Goal: Task Accomplishment & Management: Complete application form

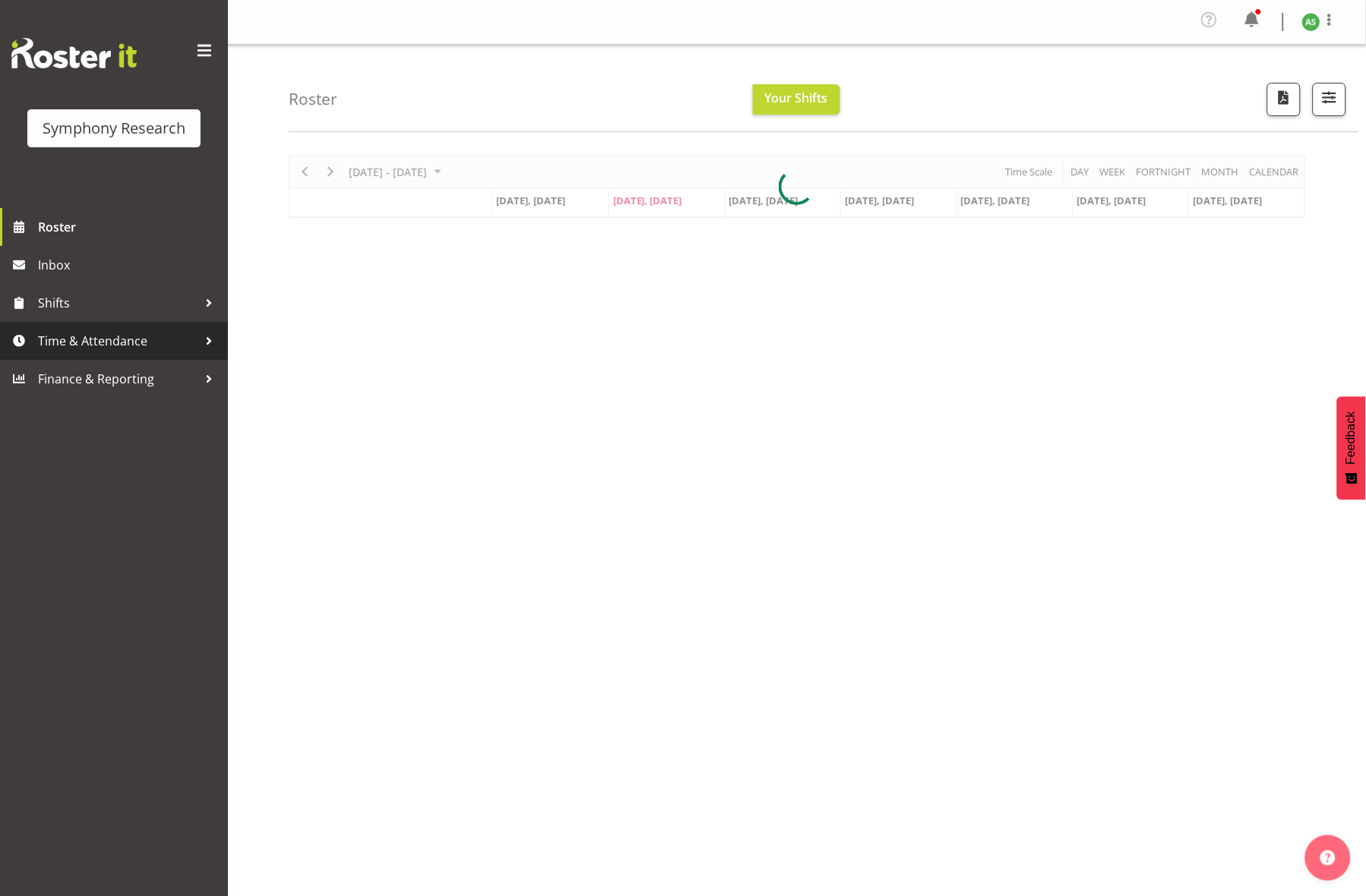
click at [147, 327] on link "Time & Attendance" at bounding box center [114, 341] width 228 height 38
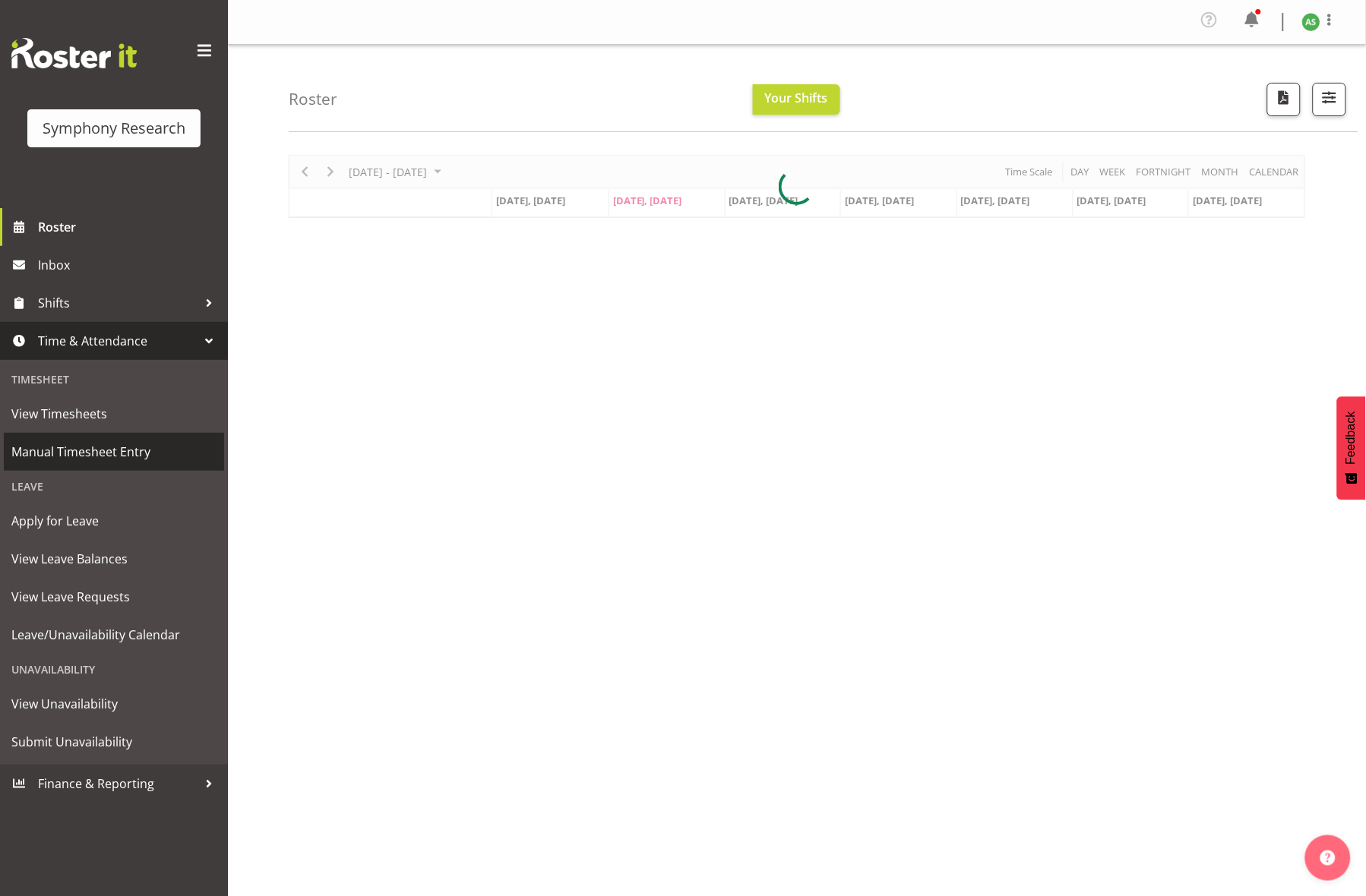
click at [128, 446] on span "Manual Timesheet Entry" at bounding box center [114, 451] width 205 height 23
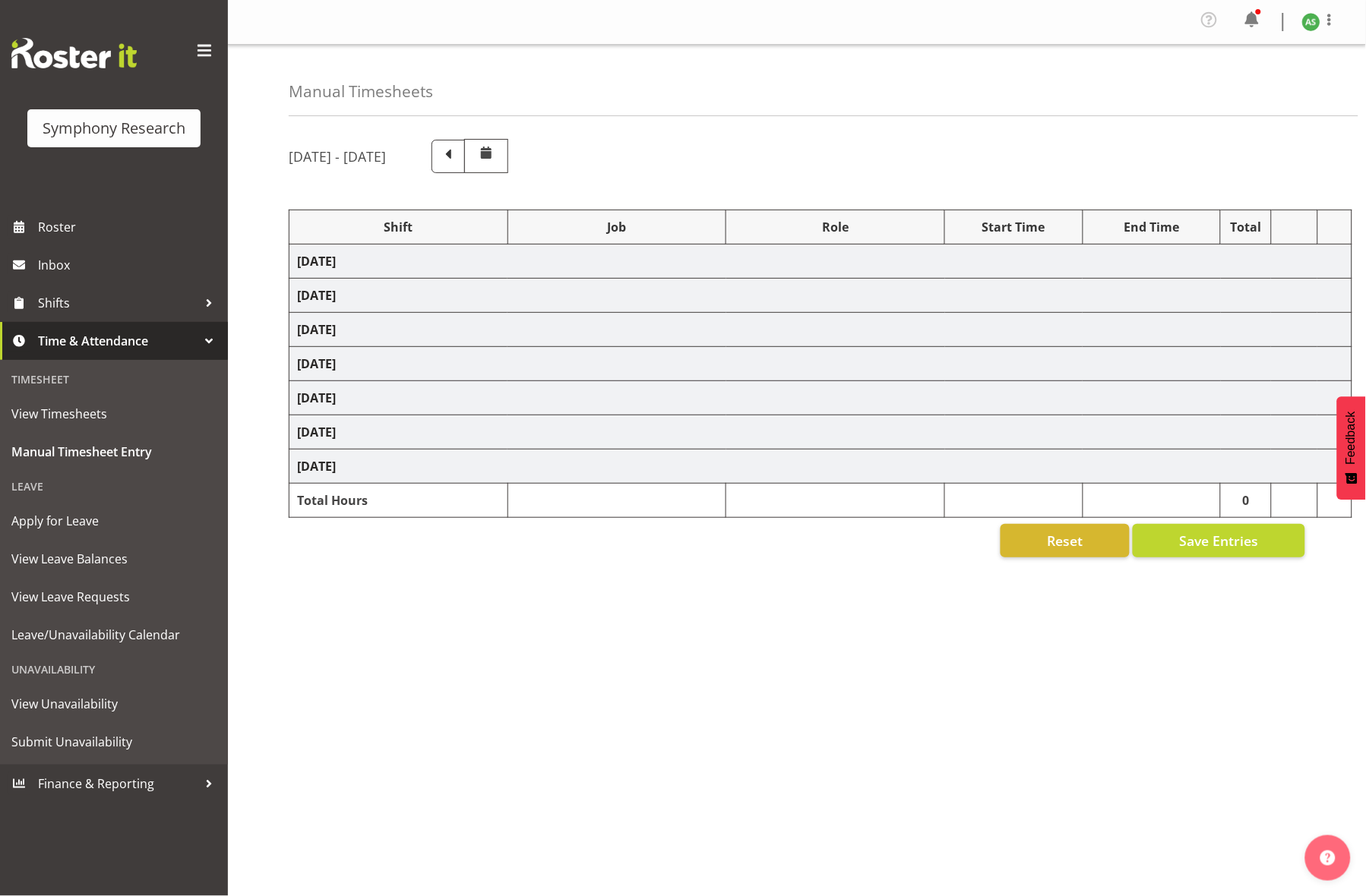
select select "81297"
select select "10587"
select select "47"
select select "81297"
select select "10587"
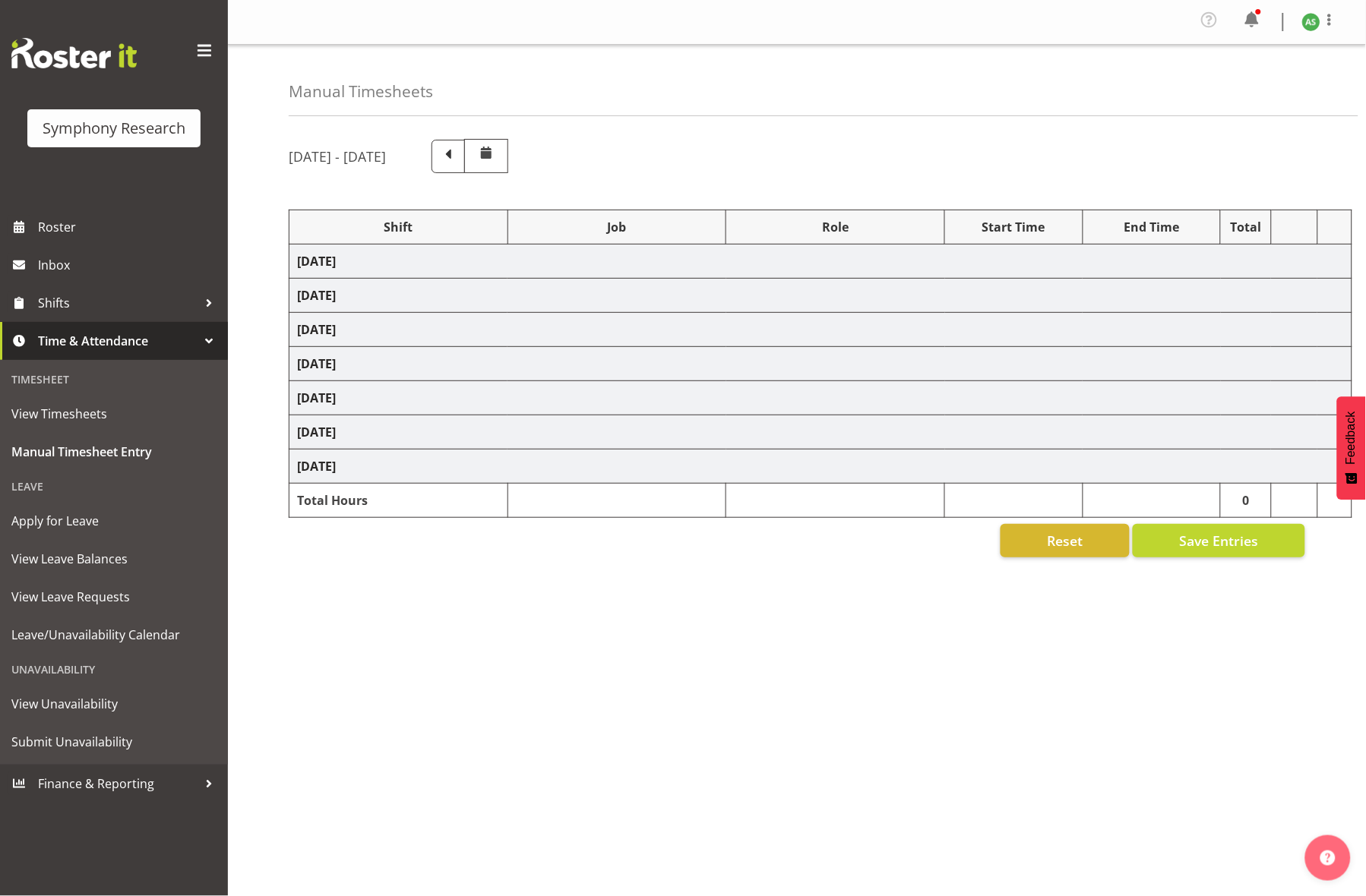
select select "47"
select select "56692"
select select "10499"
select select "47"
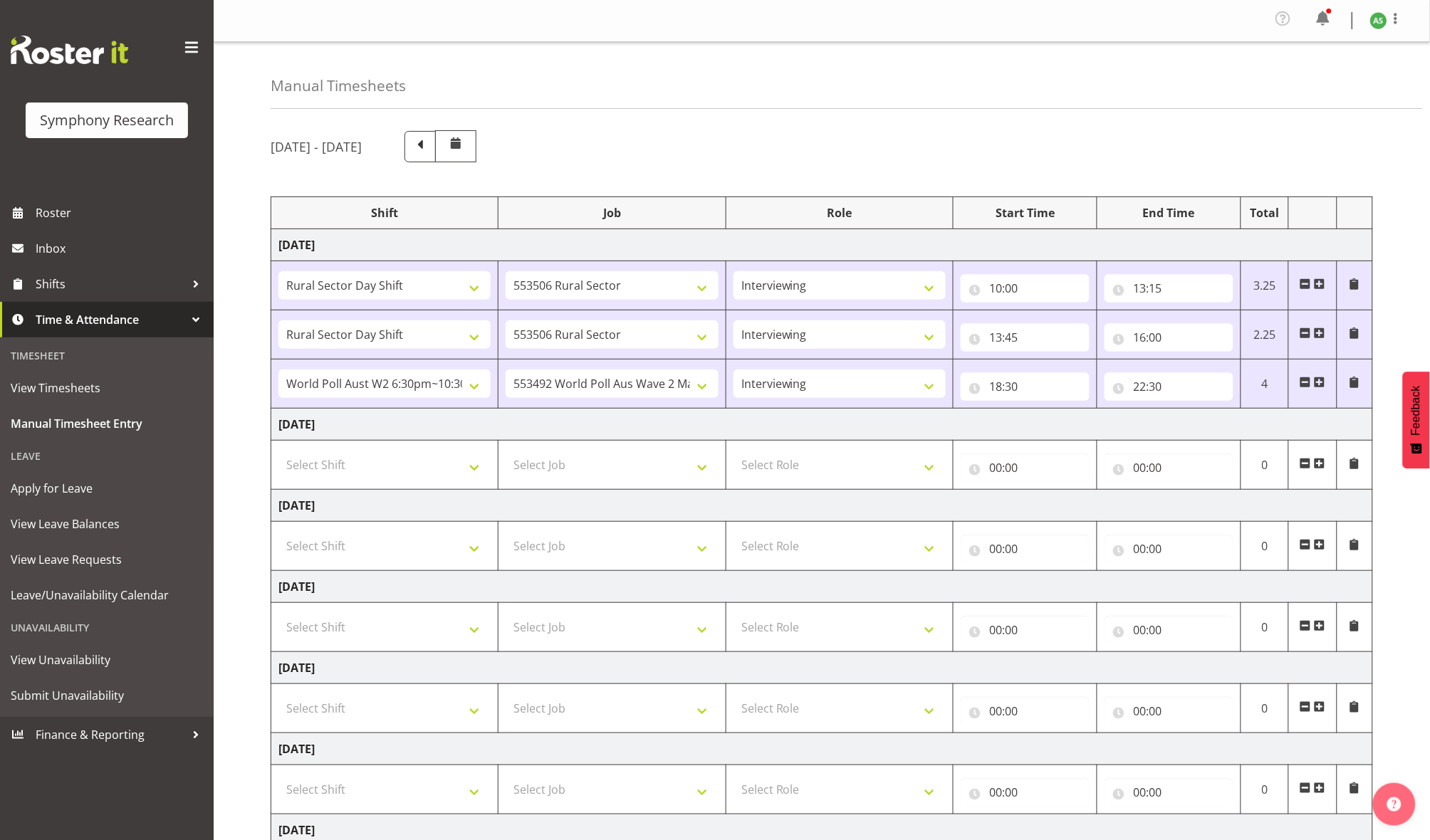
click at [1279, 468] on span at bounding box center [1319, 463] width 12 height 12
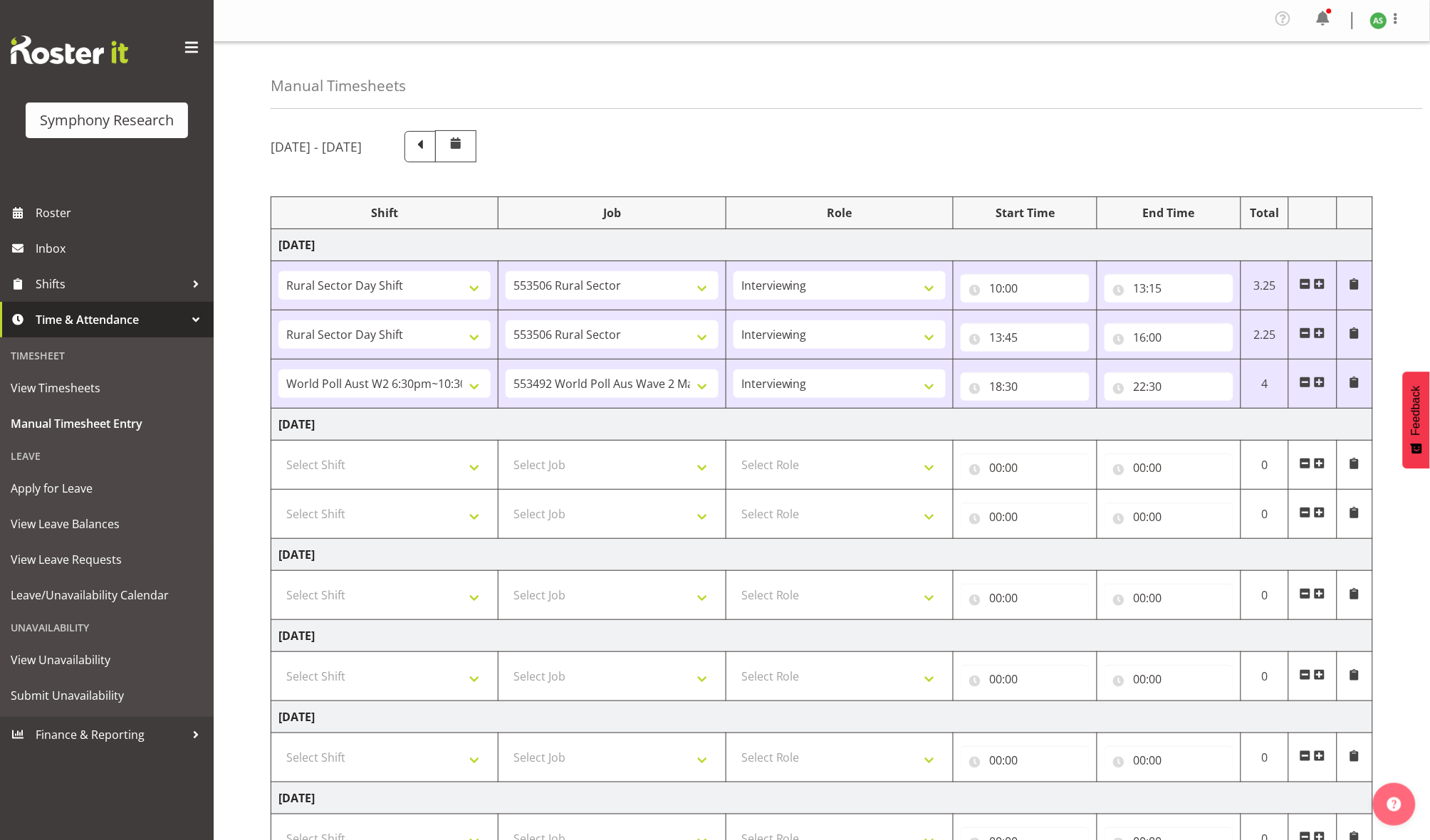
click at [1279, 468] on span at bounding box center [1319, 463] width 12 height 12
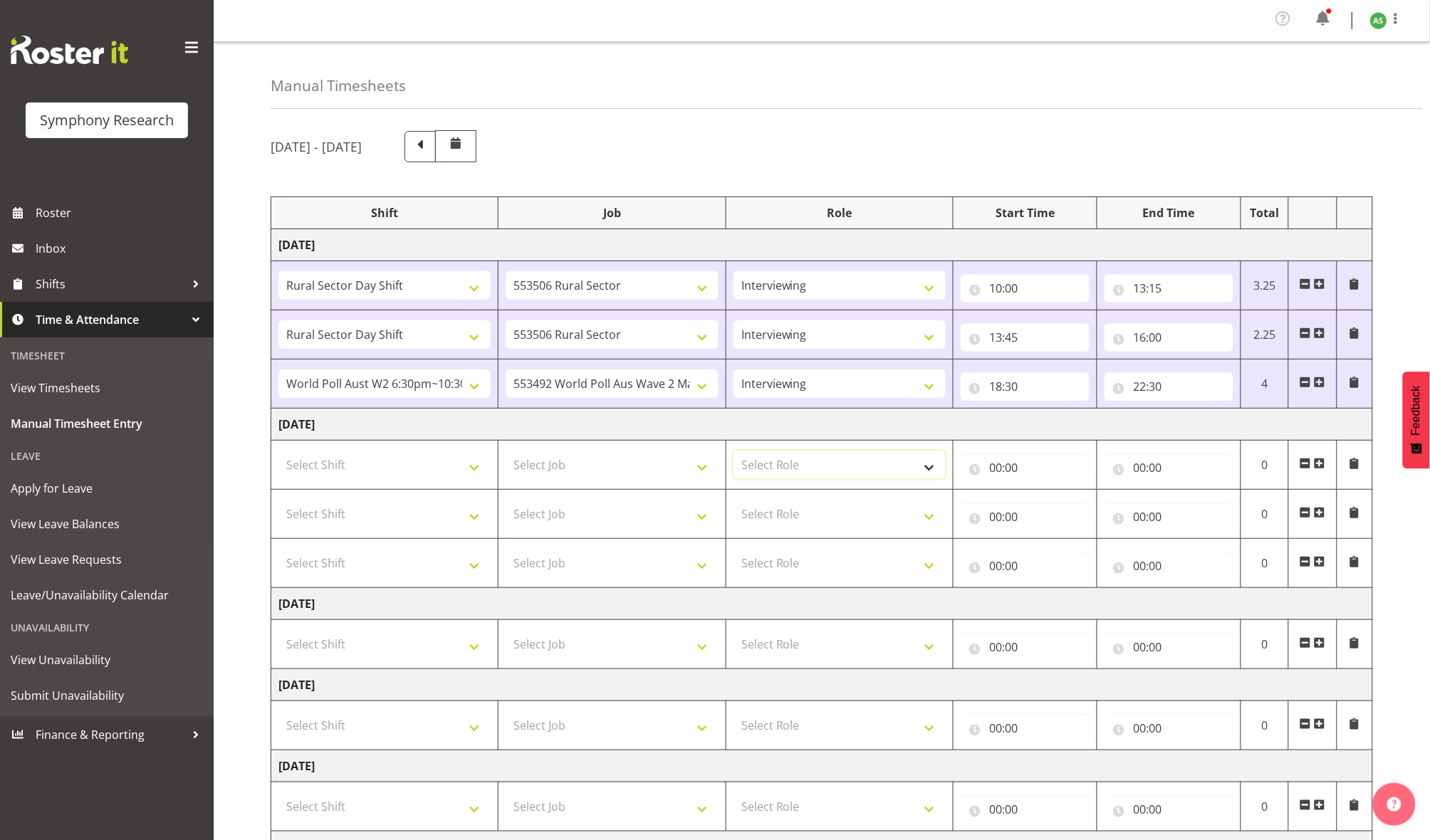
click at [757, 474] on select "Select Role Briefing Interviewing" at bounding box center [839, 465] width 212 height 29
click at [733, 453] on select "Select Role Briefing Interviewing" at bounding box center [839, 465] width 212 height 29
click at [783, 467] on select "Briefing Interviewing" at bounding box center [839, 465] width 212 height 29
select select "297"
click at [733, 453] on select "Briefing Interviewing" at bounding box center [839, 465] width 212 height 29
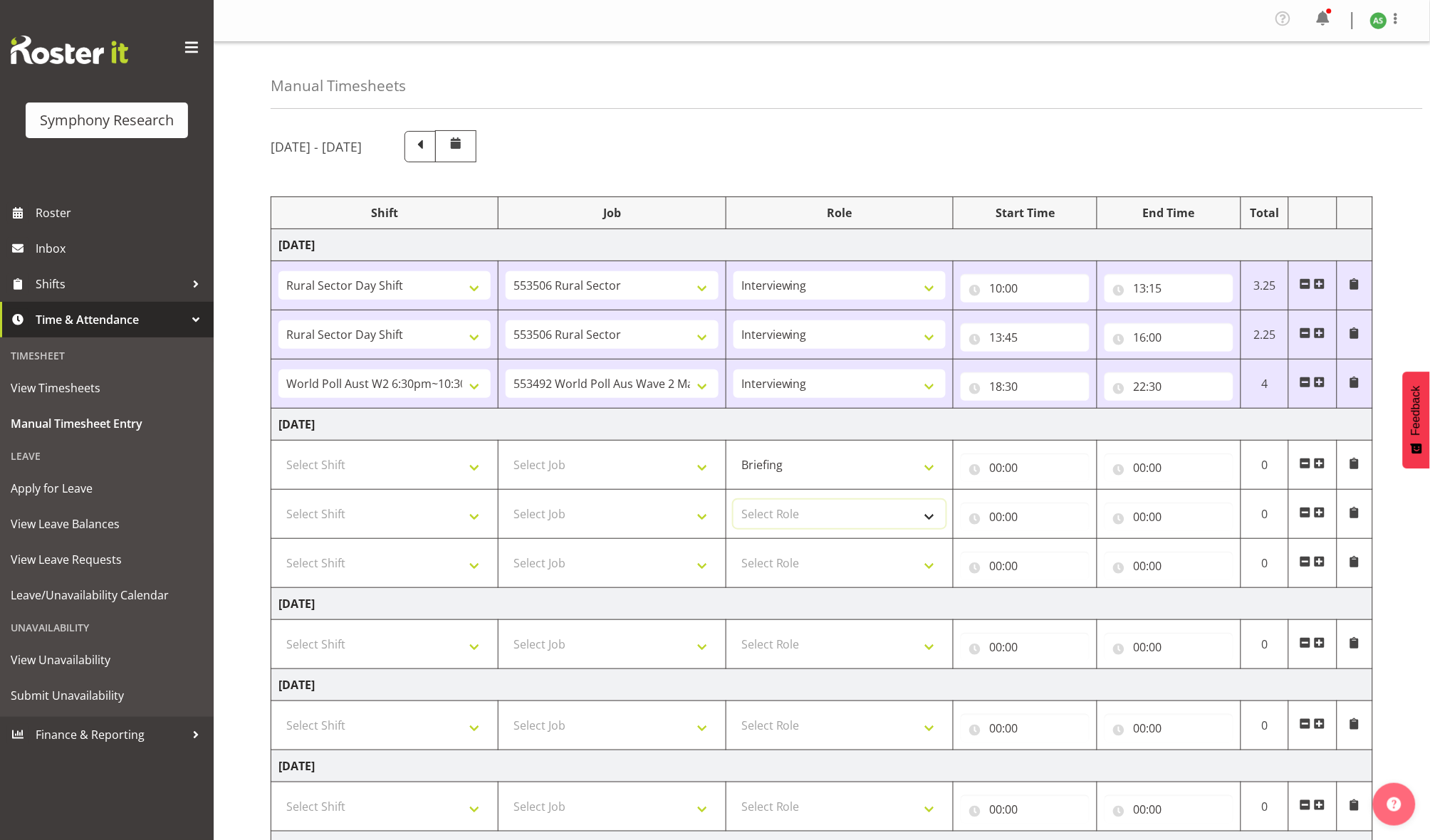
click at [785, 516] on select "Select Role Briefing Interviewing" at bounding box center [839, 514] width 212 height 29
select select "47"
click at [733, 502] on select "Select Role Briefing Interviewing" at bounding box center [839, 514] width 212 height 29
click at [799, 554] on select "Select Role Briefing Interviewing" at bounding box center [839, 563] width 212 height 29
select select "47"
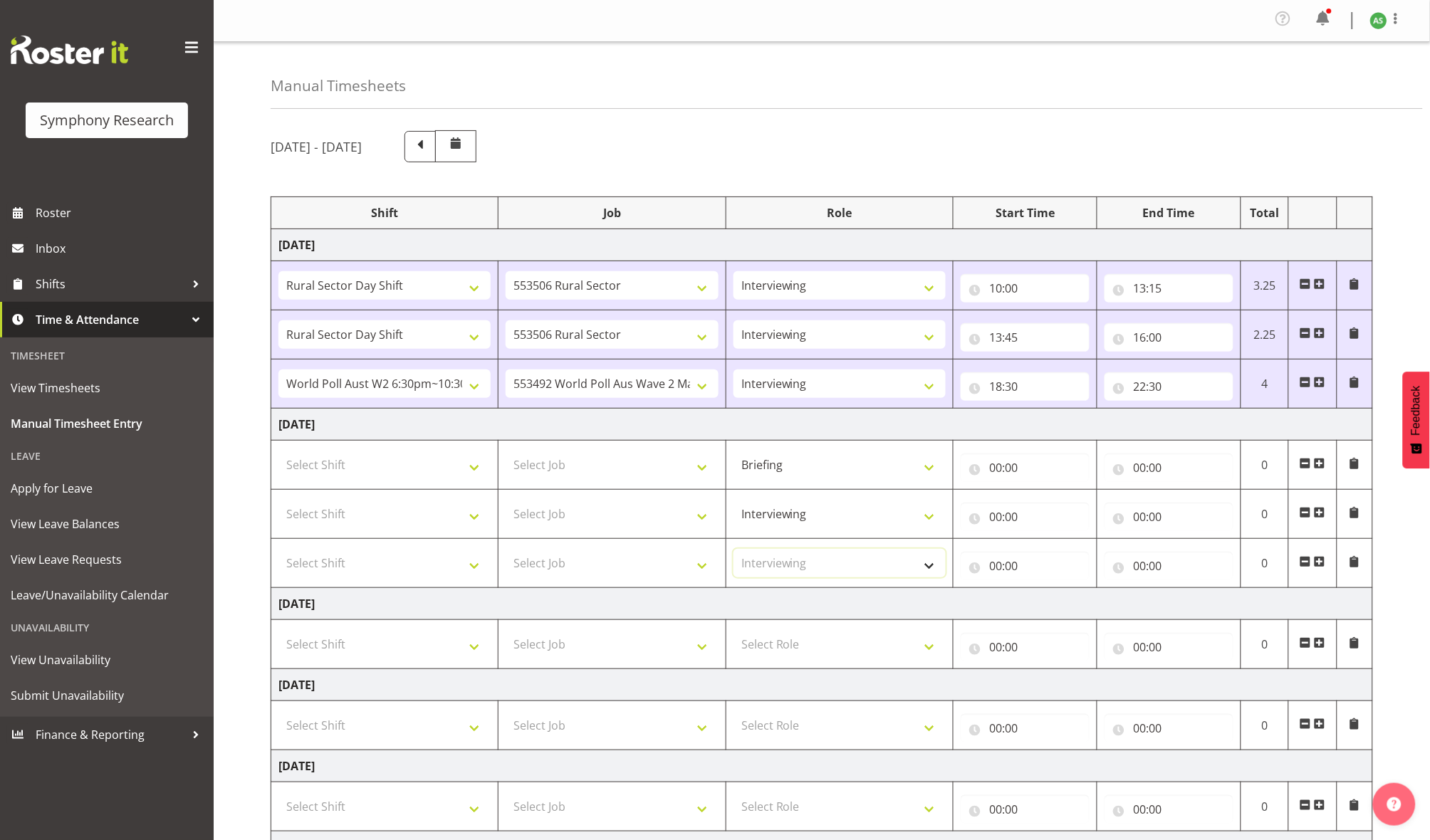
click at [733, 551] on select "Select Role Briefing Interviewing" at bounding box center [839, 563] width 212 height 29
click at [630, 463] on select "Select Job 550060 IF Admin 553492 World Poll Aus Wave 2 Main 2025 553493 World …" at bounding box center [611, 465] width 212 height 29
click at [682, 467] on select "Select Job 550060 IF Admin 553492 World Poll Aus Wave 2 Main 2025 553493 World …" at bounding box center [611, 465] width 212 height 29
click at [447, 473] on select "Select Shift !!Weekend Residential (Roster IT Shift Label) *Business 9/10am ~ 4…" at bounding box center [384, 465] width 212 height 29
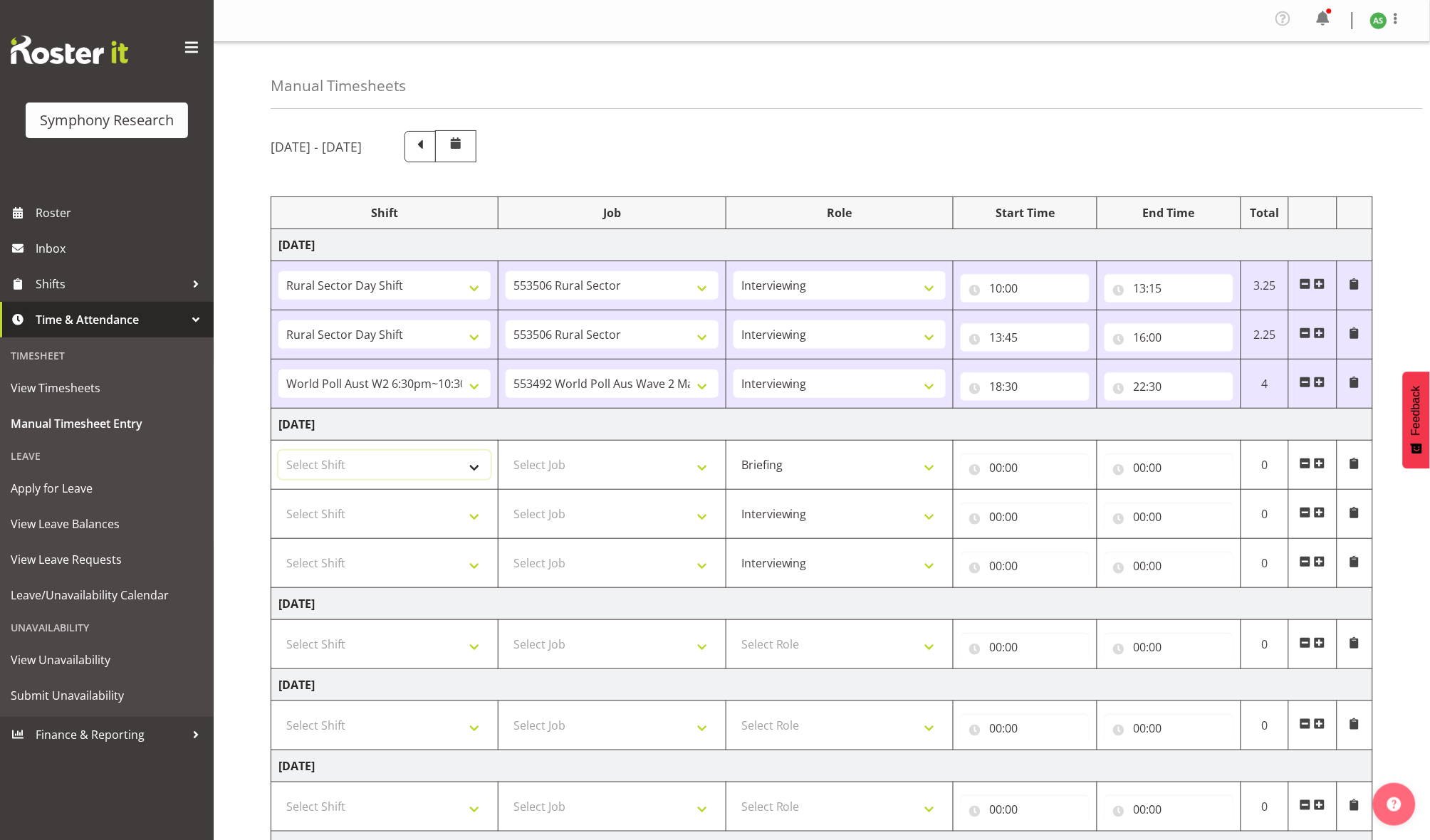
click at [409, 471] on select "Select Shift !!Weekend Residential (Roster IT Shift Label) *Business 9/10am ~ 4…" at bounding box center [384, 465] width 212 height 29
select select "26078"
click at [278, 453] on select "Select Shift !!Weekend Residential (Roster IT Shift Label) *Business 9/10am ~ 4…" at bounding box center [384, 465] width 212 height 29
click at [655, 464] on select "Select Job 550060 IF Admin 553492 World Poll Aus Wave 2 Main 2025 553493 World …" at bounding box center [611, 465] width 212 height 29
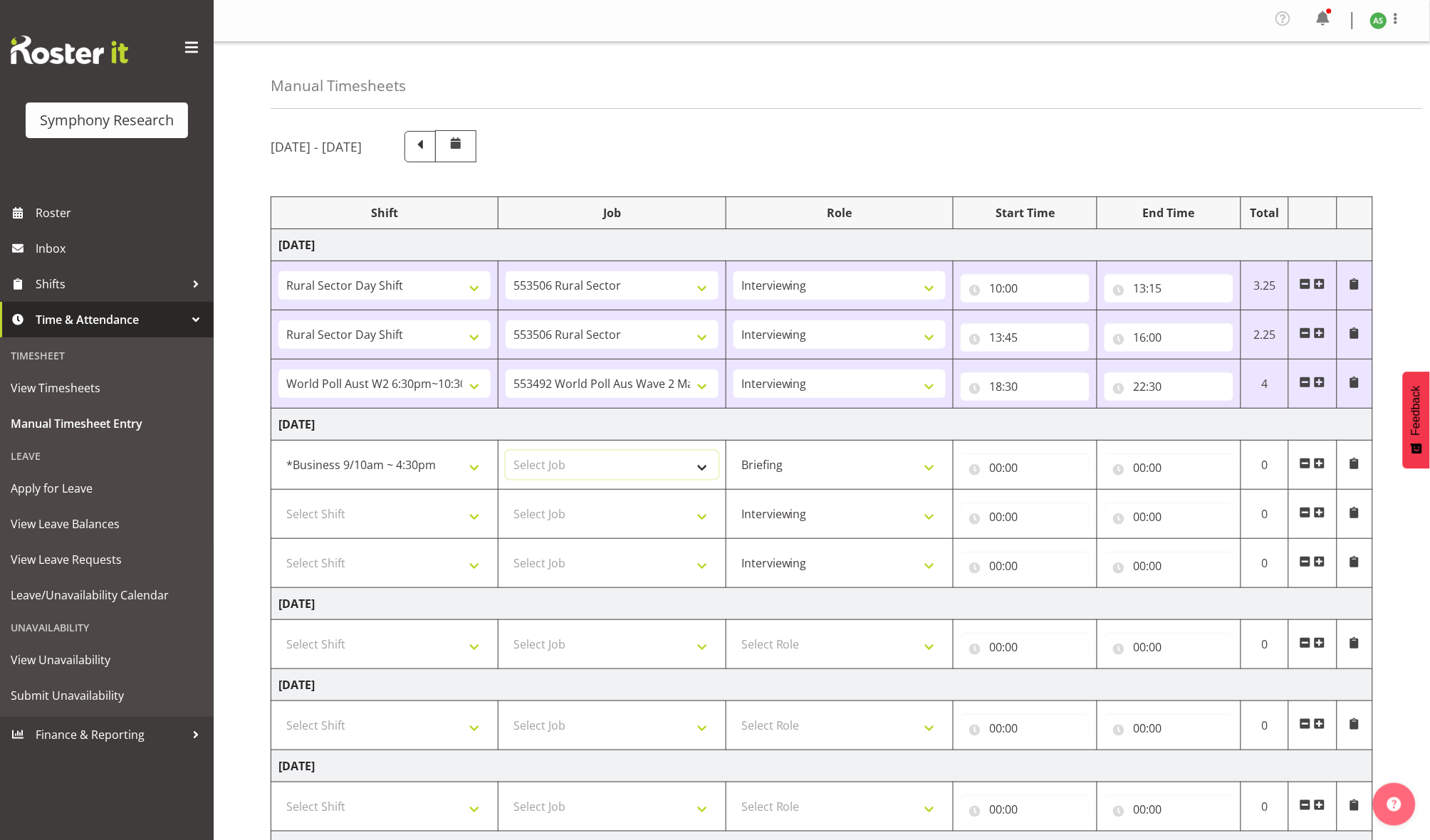
select select "10585"
click at [505, 453] on select "Select Job 550060 IF Admin 553492 World Poll Aus Wave 2 Main 2025 553493 World …" at bounding box center [611, 465] width 212 height 29
click at [994, 476] on input "00:00" at bounding box center [1025, 468] width 129 height 29
click at [1054, 509] on select "00 01 02 03 04 05 06 07 08 09 10 11 12 13 14 15 16 17 18 19 20 21 22 23" at bounding box center [1058, 505] width 32 height 29
select select "10"
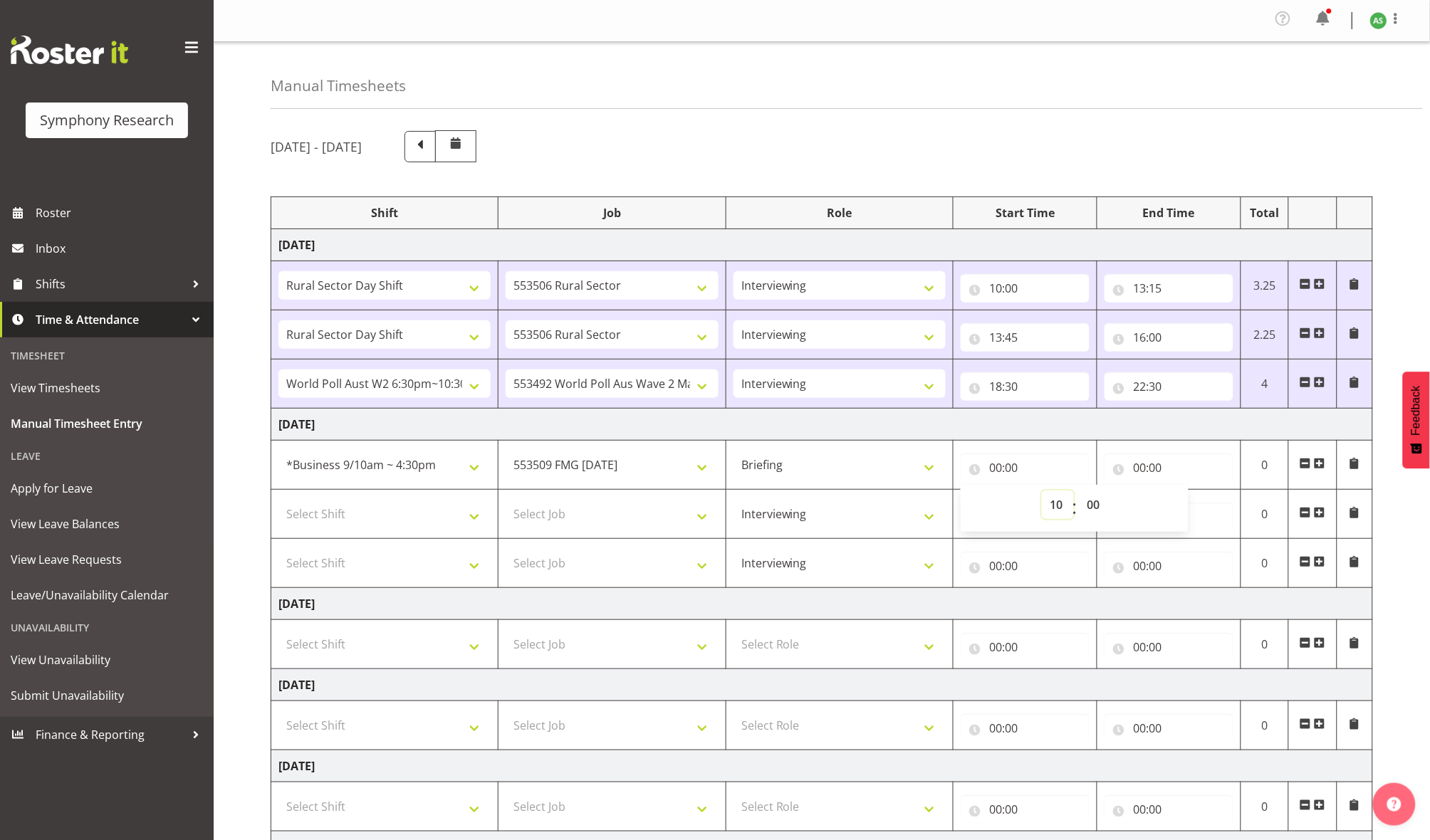
click at [1042, 493] on select "00 01 02 03 04 05 06 07 08 09 10 11 12 13 14 15 16 17 18 19 20 21 22 23" at bounding box center [1058, 505] width 32 height 29
type input "10:00"
click at [1140, 468] on input "00:00" at bounding box center [1168, 468] width 129 height 29
click at [1197, 502] on select "00 01 02 03 04 05 06 07 08 09 10 11 12 13 14 15 16 17 18 19 20 21 22 23" at bounding box center [1201, 505] width 32 height 29
select select "11"
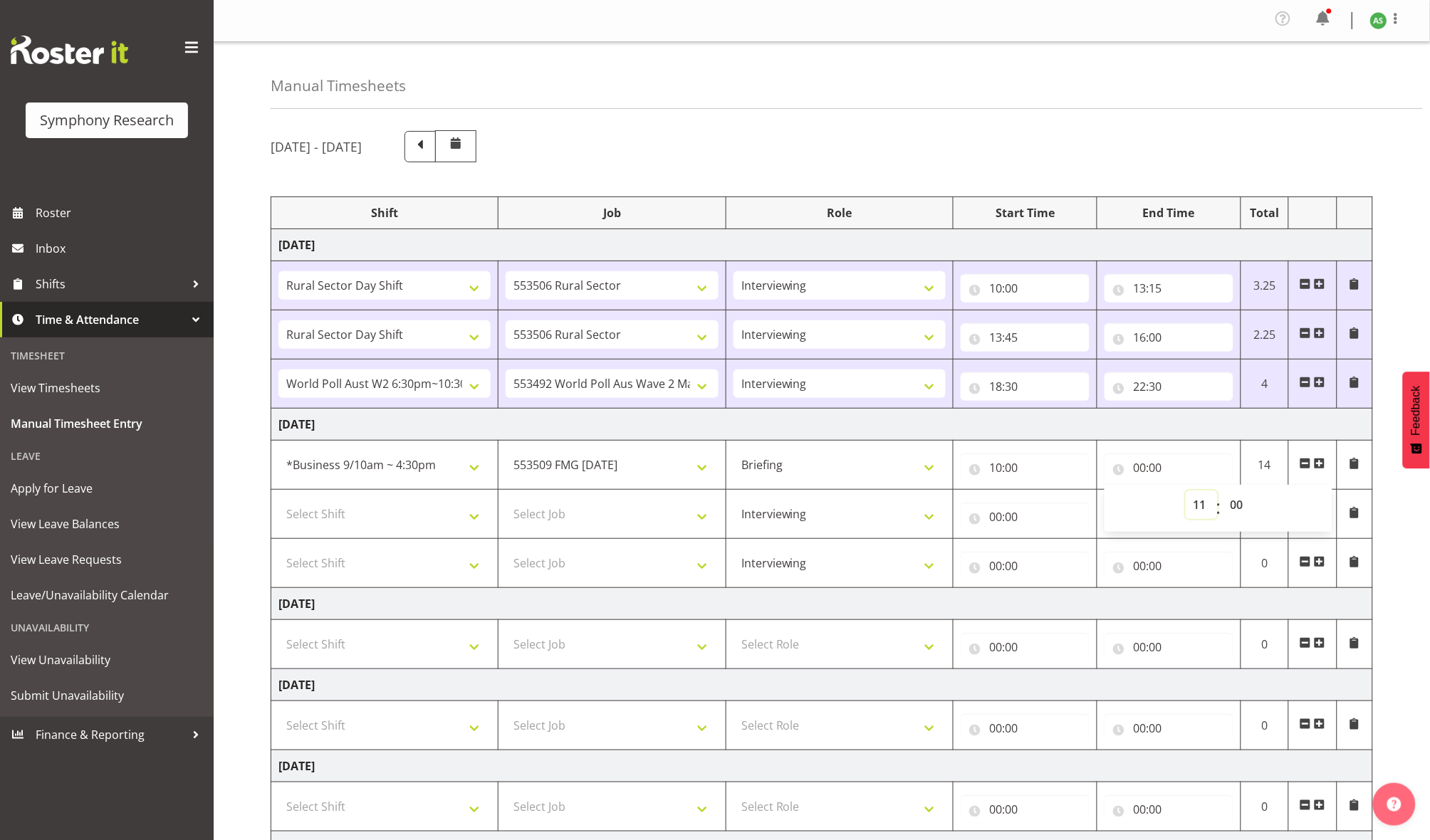
click at [1185, 493] on select "00 01 02 03 04 05 06 07 08 09 10 11 12 13 14 15 16 17 18 19 20 21 22 23" at bounding box center [1201, 505] width 32 height 29
type input "11:00"
click at [1155, 466] on input "11:00" at bounding box center [1168, 468] width 129 height 29
click at [1156, 467] on input "11:00" at bounding box center [1168, 468] width 129 height 29
click at [1156, 468] on input "11:00" at bounding box center [1168, 468] width 129 height 29
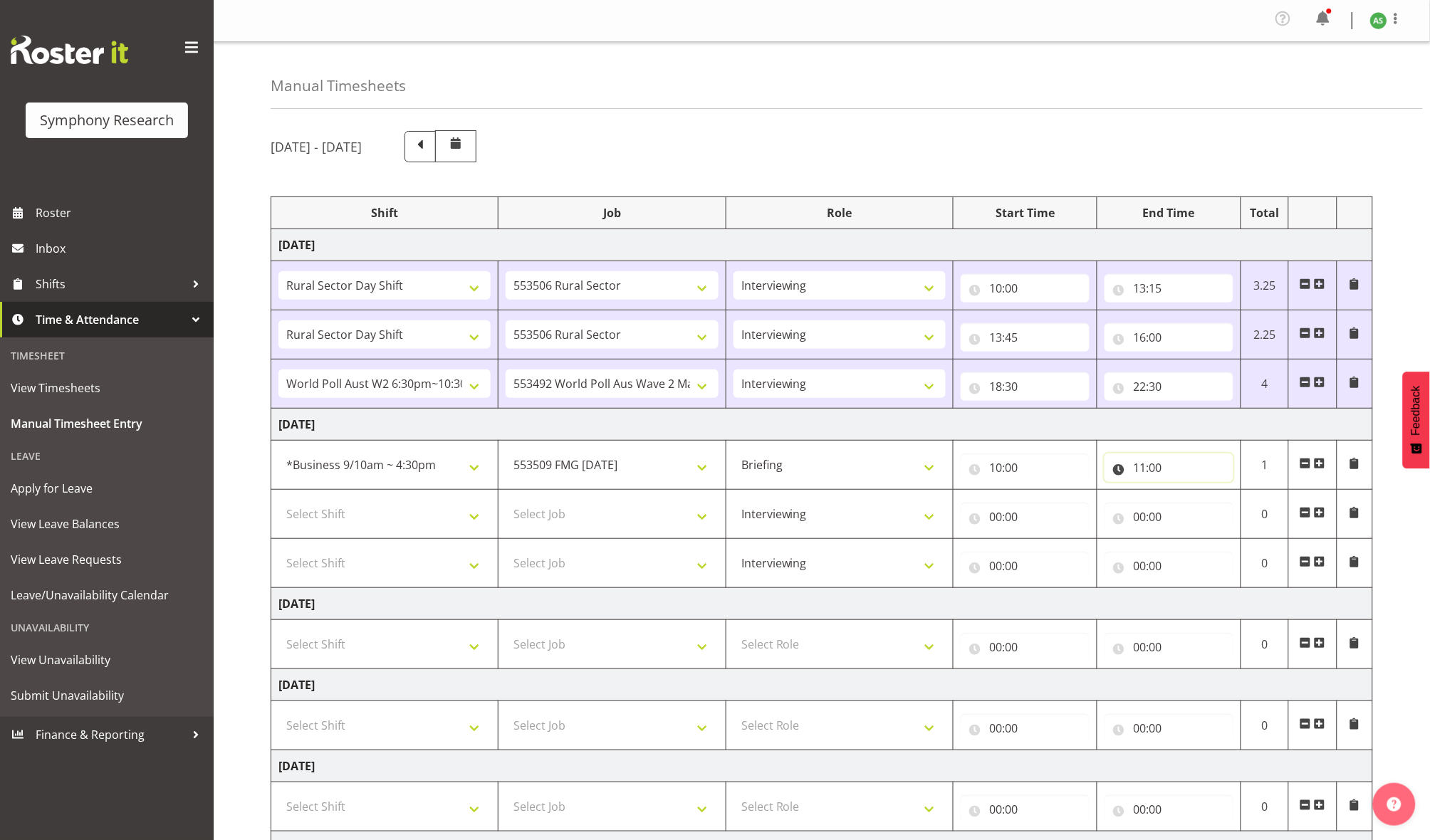
click at [1154, 469] on input "11:00" at bounding box center [1168, 468] width 129 height 29
drag, startPoint x: 1241, startPoint y: 510, endPoint x: 1242, endPoint y: 503, distance: 7.1
click at [1241, 510] on select "00 01 02 03 04 05 06 07 08 09 10 11 12 13 14 15 16 17 18 19 20 21 22 23 24 25 2…" at bounding box center [1238, 505] width 32 height 29
select select "30"
click at [1222, 493] on select "00 01 02 03 04 05 06 07 08 09 10 11 12 13 14 15 16 17 18 19 20 21 22 23 24 25 2…" at bounding box center [1238, 505] width 32 height 29
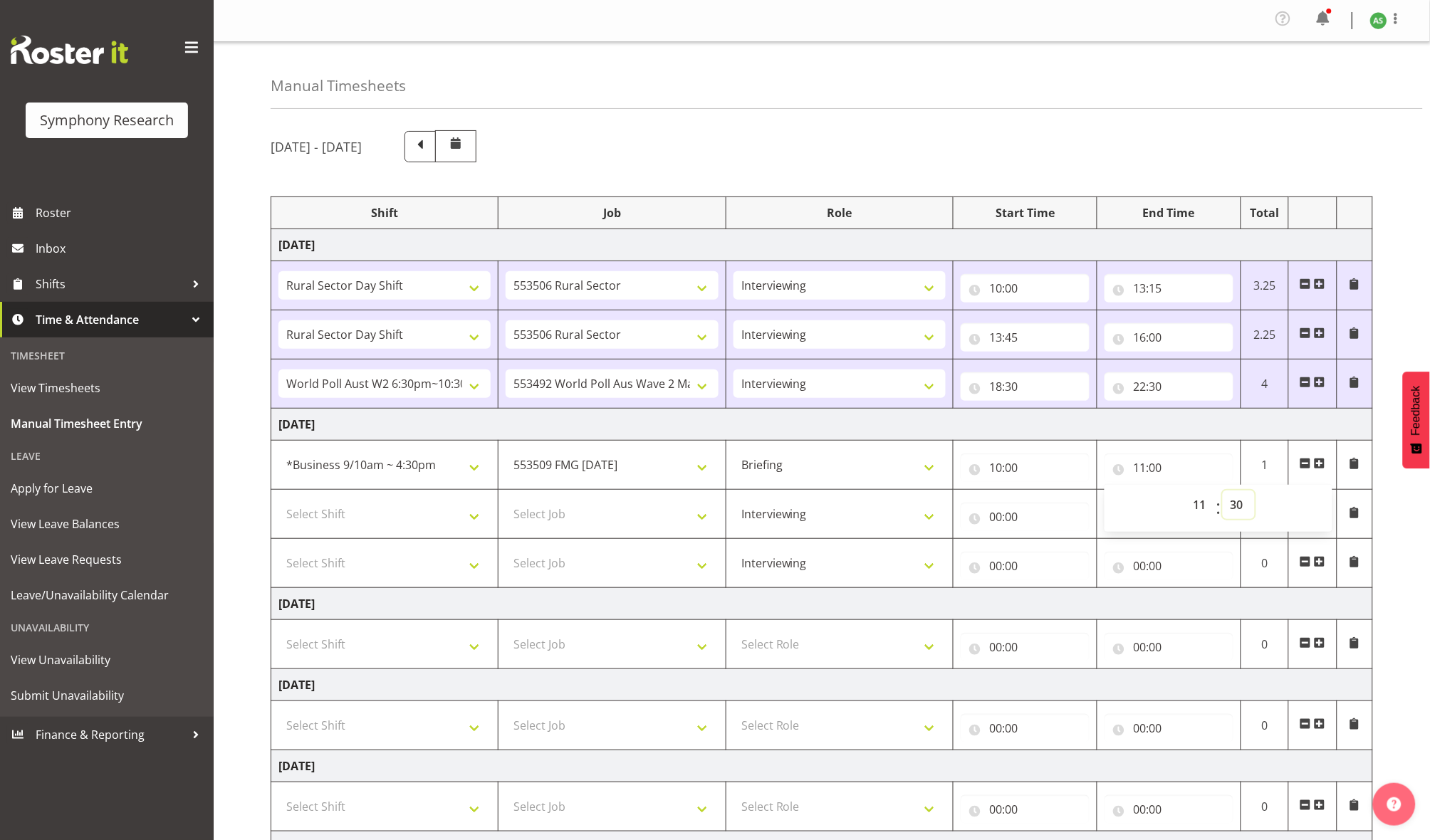
type input "11:30"
click at [437, 511] on select "Select Shift !!Weekend Residential (Roster IT Shift Label) *Business 9/10am ~ 4…" at bounding box center [384, 514] width 212 height 29
select select "26078"
click at [278, 502] on select "Select Shift !!Weekend Residential (Roster IT Shift Label) *Business 9/10am ~ 4…" at bounding box center [384, 514] width 212 height 29
click at [676, 516] on select "Select Job 550060 IF Admin 553492 World Poll Aus Wave 2 Main 2025 553493 World …" at bounding box center [611, 514] width 212 height 29
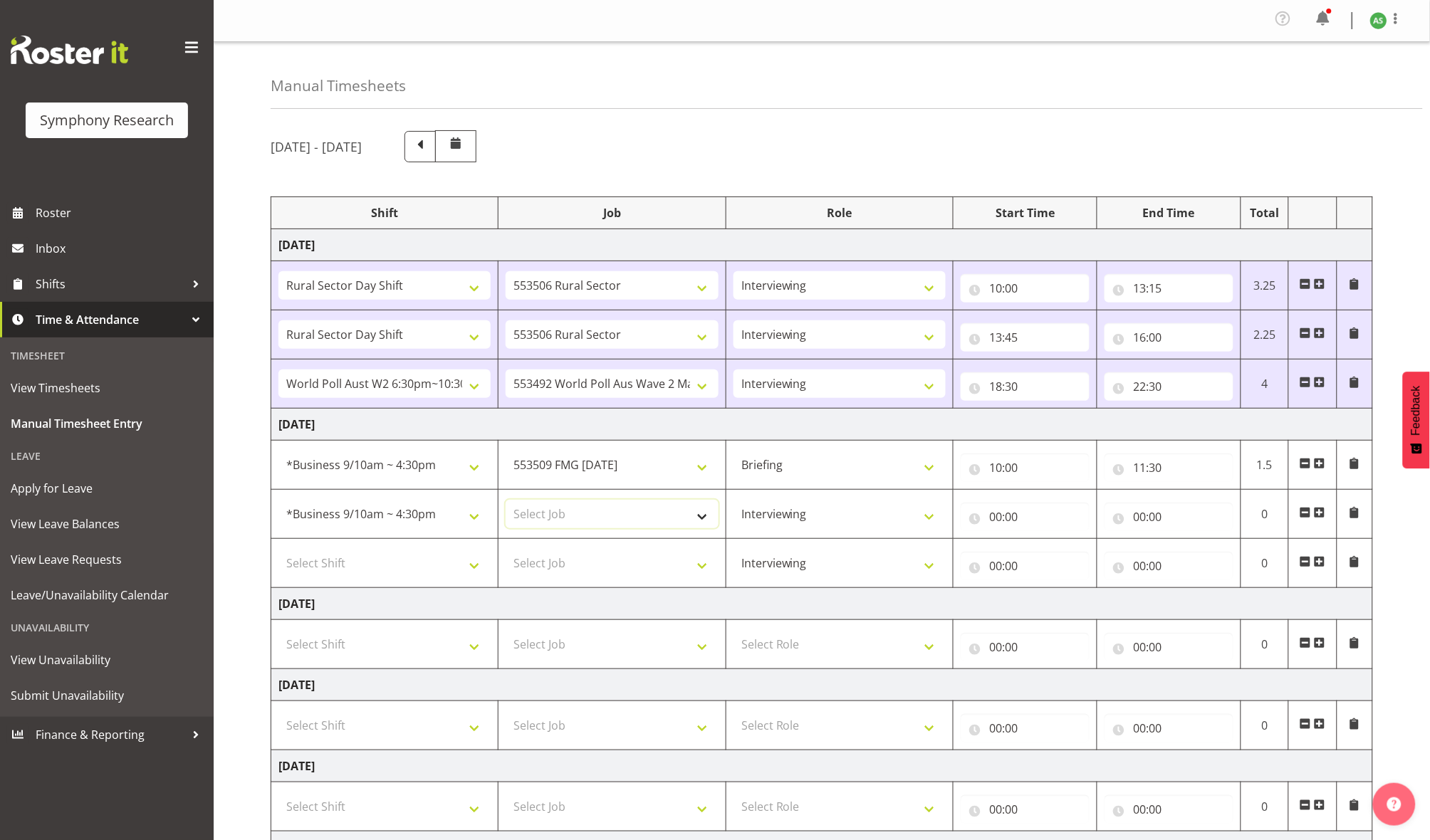
select select "10585"
click at [505, 502] on select "Select Job 550060 IF Admin 553492 World Poll Aus Wave 2 Main 2025 553493 World …" at bounding box center [611, 514] width 212 height 29
click at [1141, 523] on input "00:00" at bounding box center [1168, 517] width 129 height 29
click at [1203, 548] on select "00 01 02 03 04 05 06 07 08 09 10 11 12 13 14 15 16 17 18 19 20 21 22 23" at bounding box center [1201, 554] width 32 height 29
select select "16"
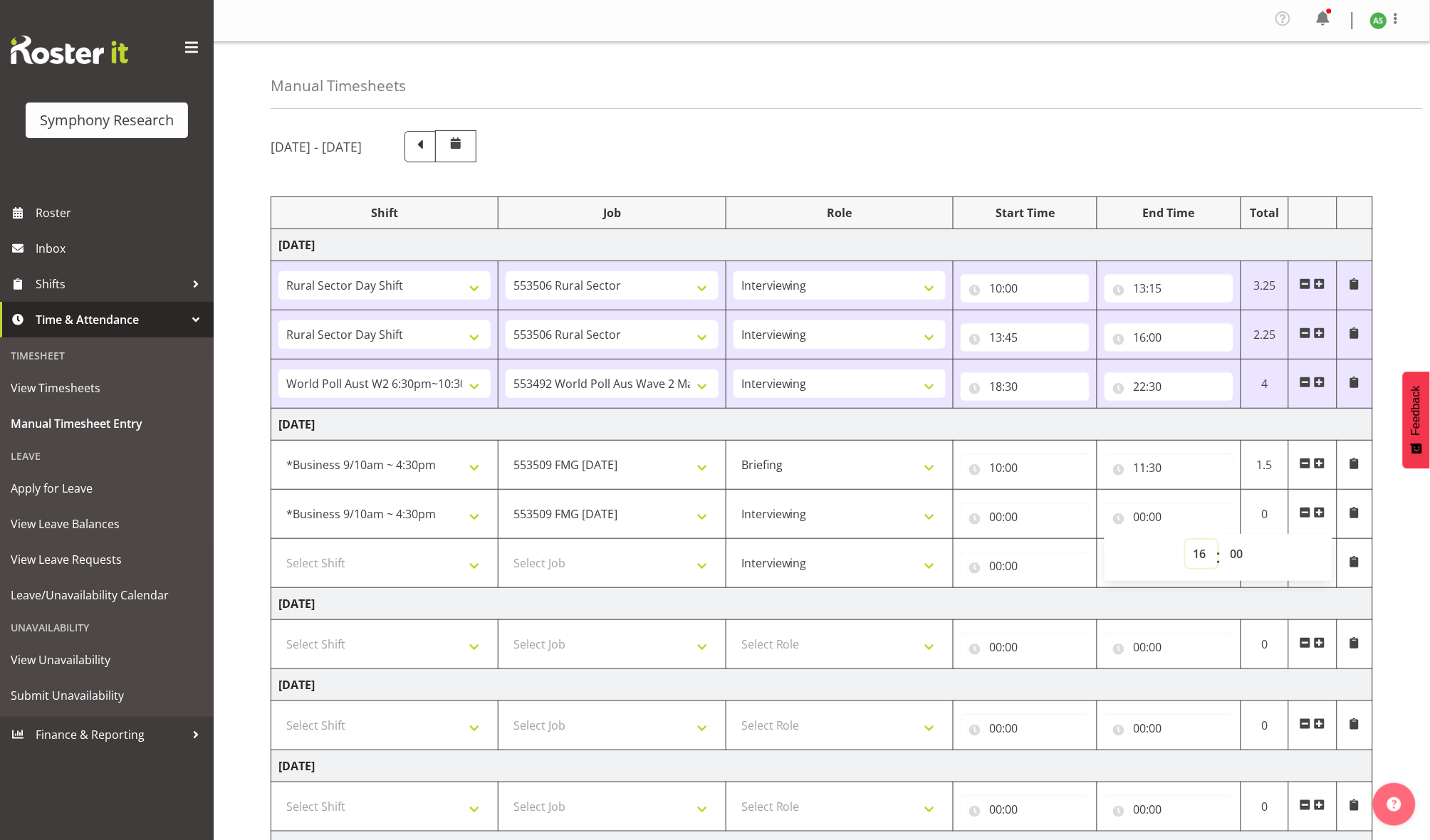
click at [1185, 542] on select "00 01 02 03 04 05 06 07 08 09 10 11 12 13 14 15 16 17 18 19 20 21 22 23" at bounding box center [1201, 554] width 32 height 29
type input "16:00"
click at [994, 519] on input "00:00" at bounding box center [1025, 517] width 129 height 29
click at [1054, 555] on select "00 01 02 03 04 05 06 07 08 09 10 11 12 13 14 15 16 17 18 19 20 21 22 23" at bounding box center [1058, 554] width 32 height 29
select select "11"
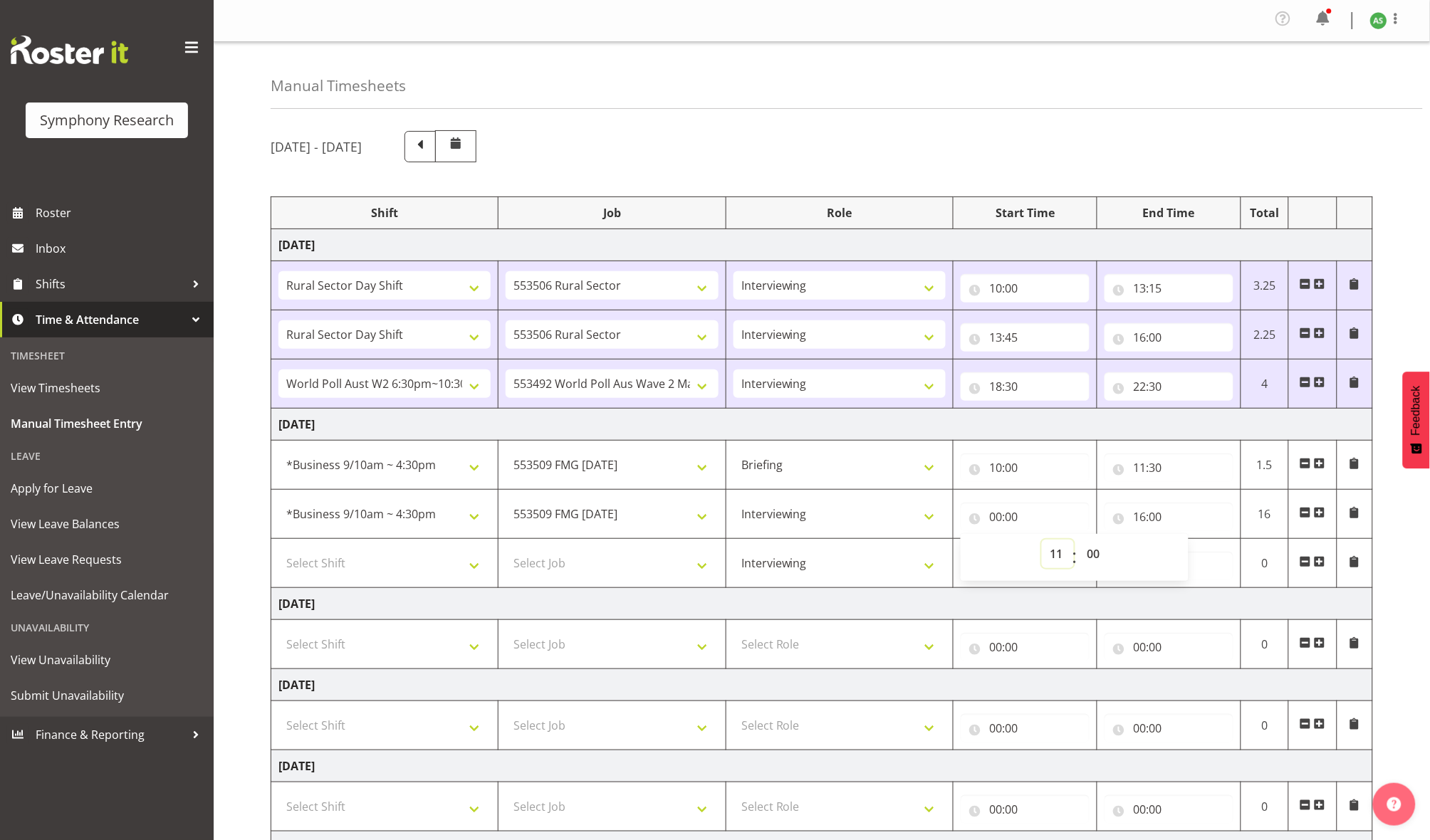
click at [1042, 542] on select "00 01 02 03 04 05 06 07 08 09 10 11 12 13 14 15 16 17 18 19 20 21 22 23" at bounding box center [1058, 554] width 32 height 29
type input "11:00"
click at [1012, 516] on input "11:00" at bounding box center [1025, 517] width 129 height 29
click at [1013, 516] on input "11:00" at bounding box center [1025, 517] width 129 height 29
click at [1015, 519] on input "11:00" at bounding box center [1025, 517] width 129 height 29
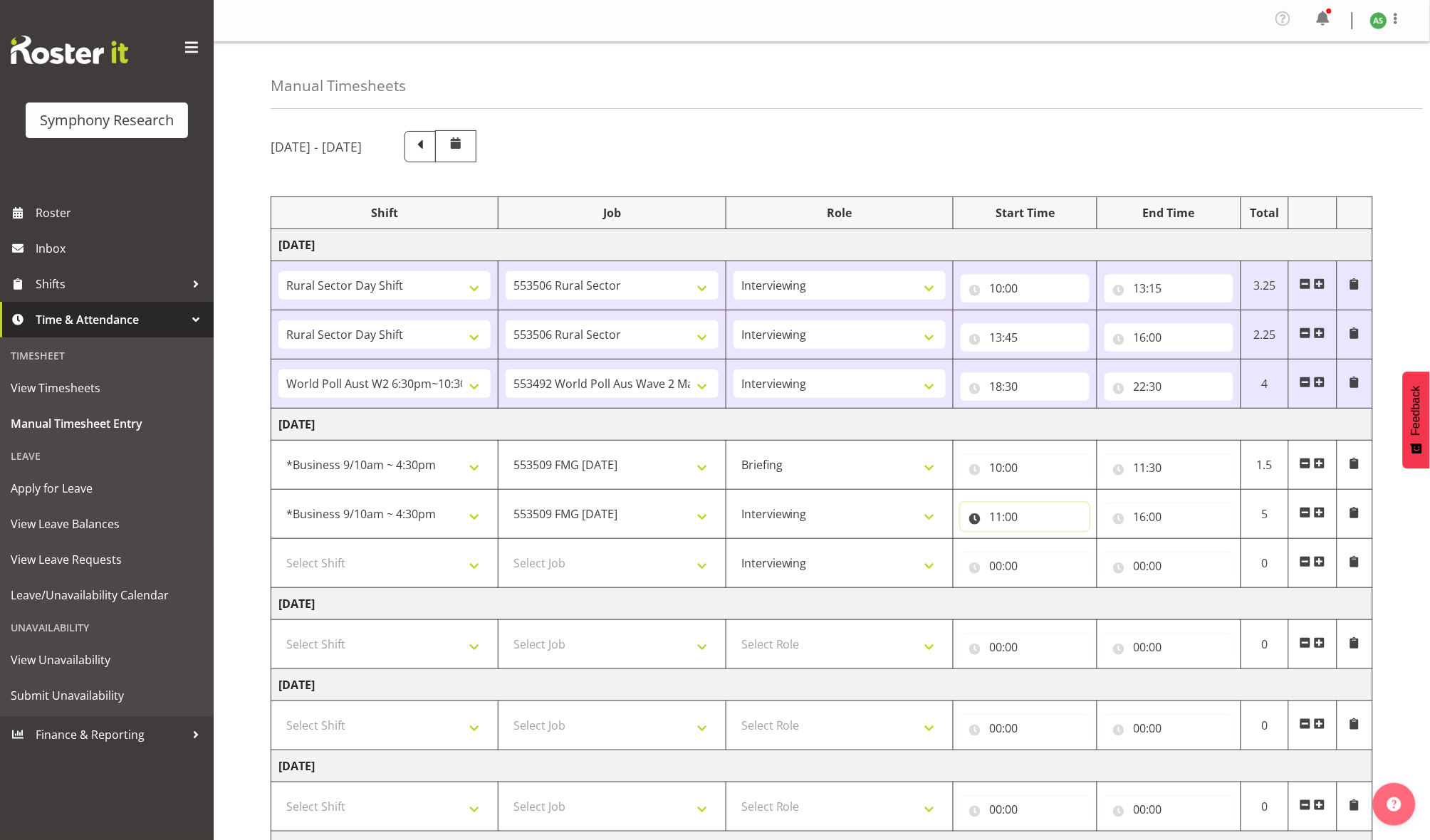
click at [1017, 518] on input "11:00" at bounding box center [1025, 517] width 129 height 29
click at [1095, 555] on select "00 01 02 03 04 05 06 07 08 09 10 11 12 13 14 15 16 17 18 19 20 21 22 23 24 25 2…" at bounding box center [1095, 554] width 32 height 29
select select "30"
click at [1079, 542] on select "00 01 02 03 04 05 06 07 08 09 10 11 12 13 14 15 16 17 18 19 20 21 22 23 24 25 2…" at bounding box center [1095, 554] width 32 height 29
type input "11:30"
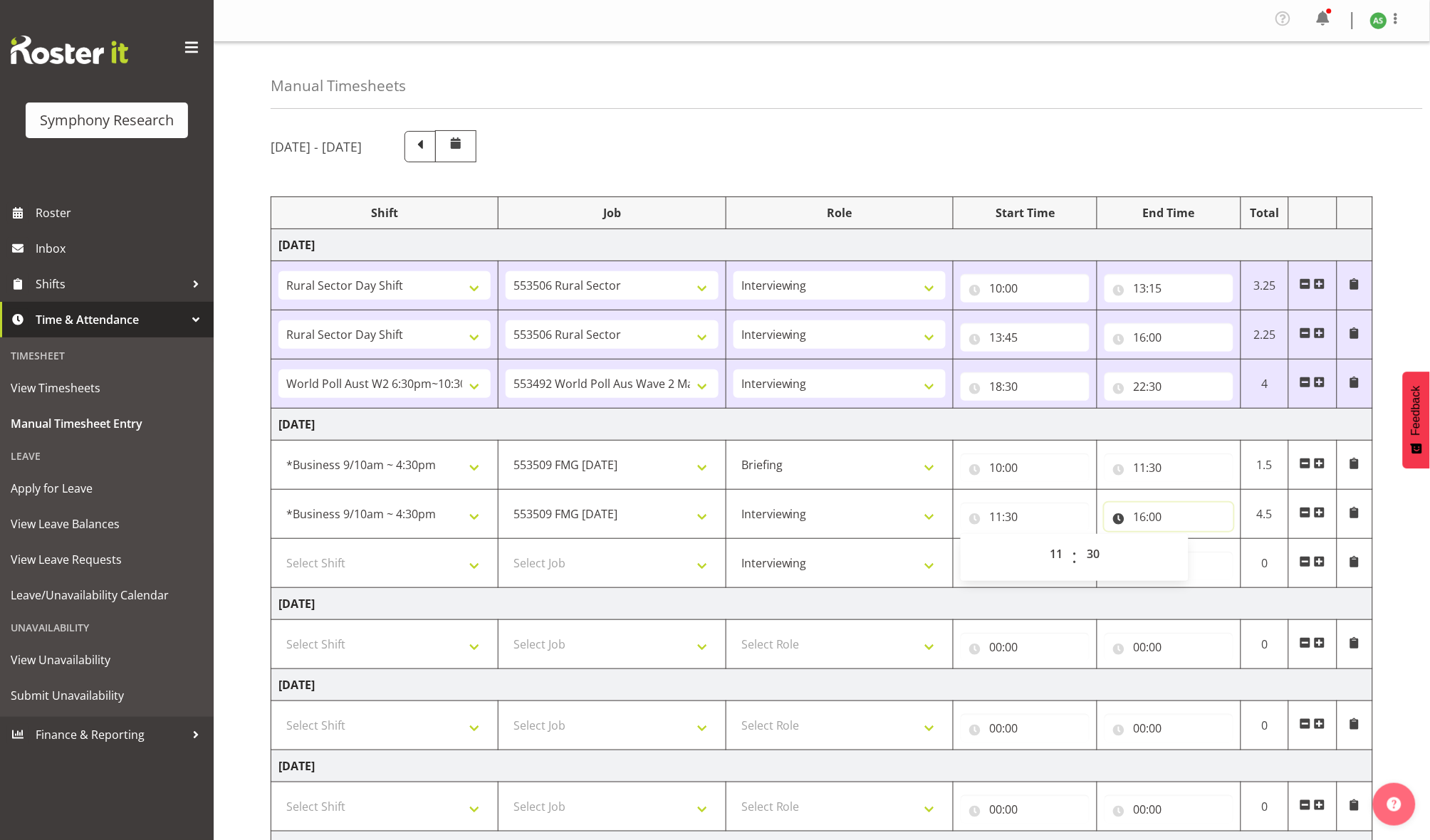
click at [1139, 518] on input "16:00" at bounding box center [1168, 517] width 129 height 29
click at [1199, 554] on select "00 01 02 03 04 05 06 07 08 09 10 11 12 13 14 15 16 17 18 19 20 21 22 23" at bounding box center [1201, 554] width 32 height 29
select select "12"
click at [1185, 542] on select "00 01 02 03 04 05 06 07 08 09 10 11 12 13 14 15 16 17 18 19 20 21 22 23" at bounding box center [1201, 554] width 32 height 29
type input "12:00"
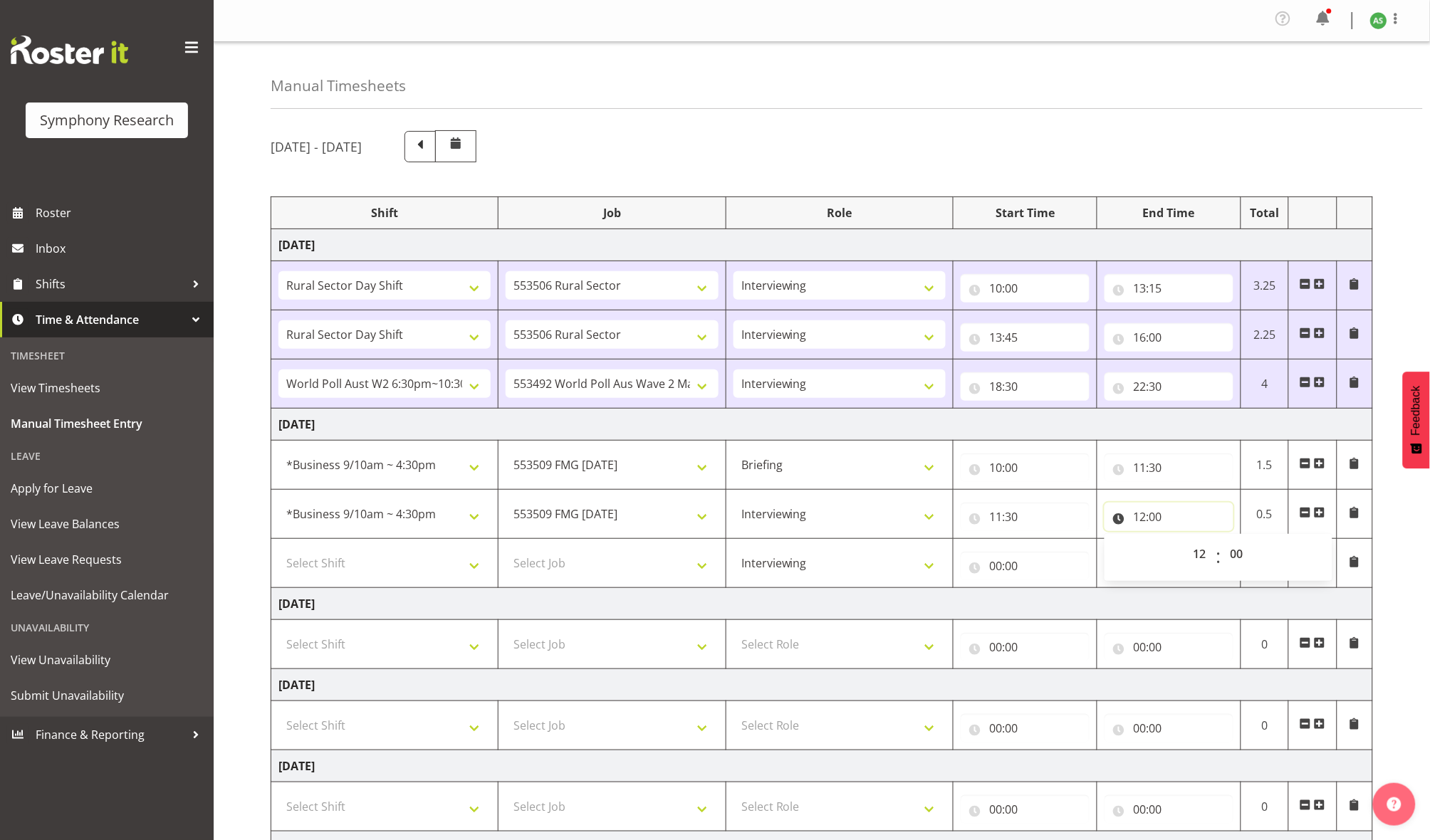
click at [1157, 523] on input "12:00" at bounding box center [1168, 517] width 129 height 29
click at [1156, 519] on input "12:00" at bounding box center [1168, 517] width 129 height 29
click at [1241, 554] on select "00 01 02 03 04 05 06 07 08 09 10 11 12 13 14 15 16 17 18 19 20 21 22 23 24 25 2…" at bounding box center [1238, 554] width 32 height 29
select select "30"
click at [1222, 542] on select "00 01 02 03 04 05 06 07 08 09 10 11 12 13 14 15 16 17 18 19 20 21 22 23 24 25 2…" at bounding box center [1238, 554] width 32 height 29
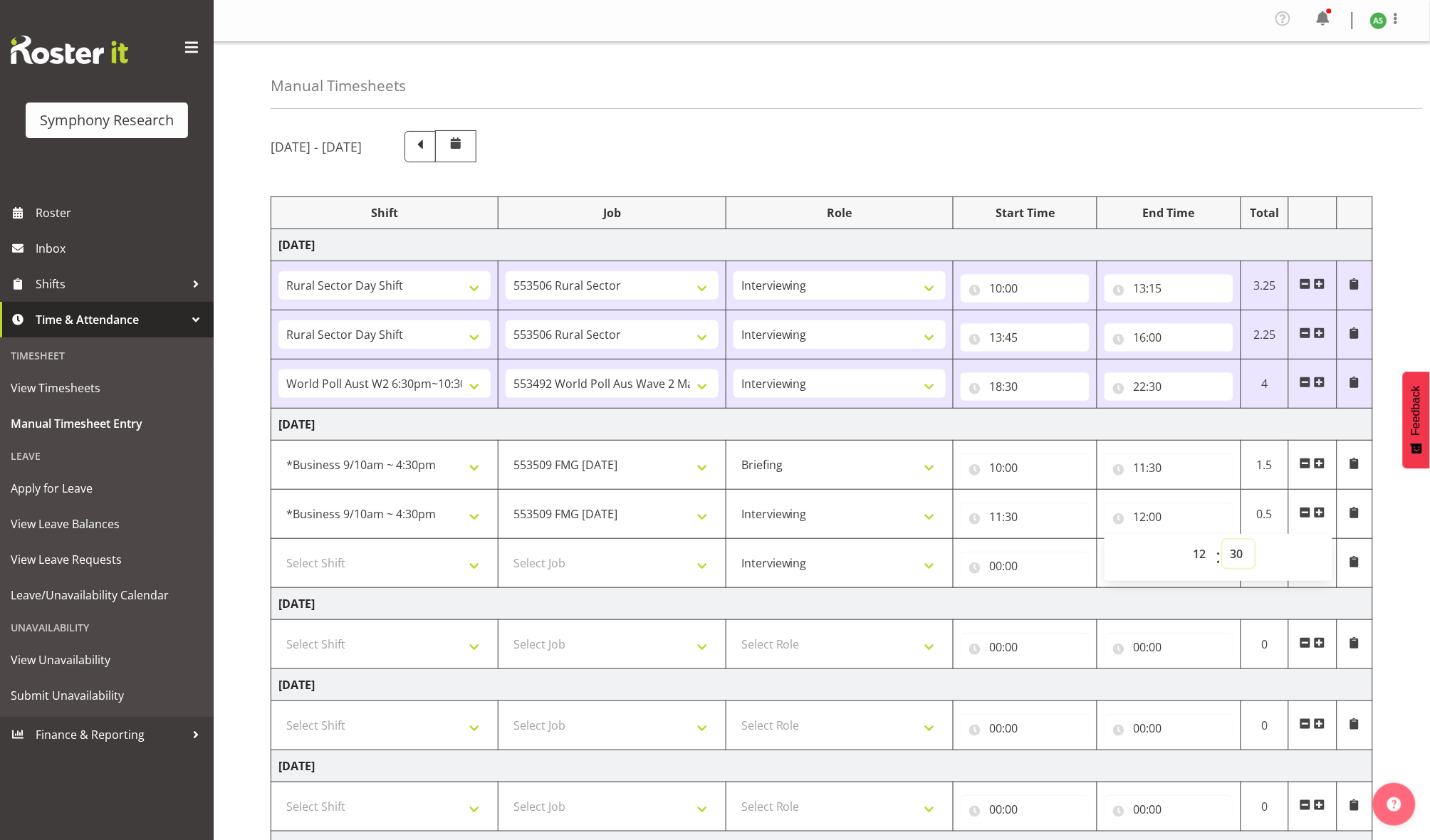
type input "12:30"
click at [1065, 580] on input "00:00" at bounding box center [1025, 566] width 129 height 29
click at [1279, 563] on span at bounding box center [1319, 561] width 12 height 12
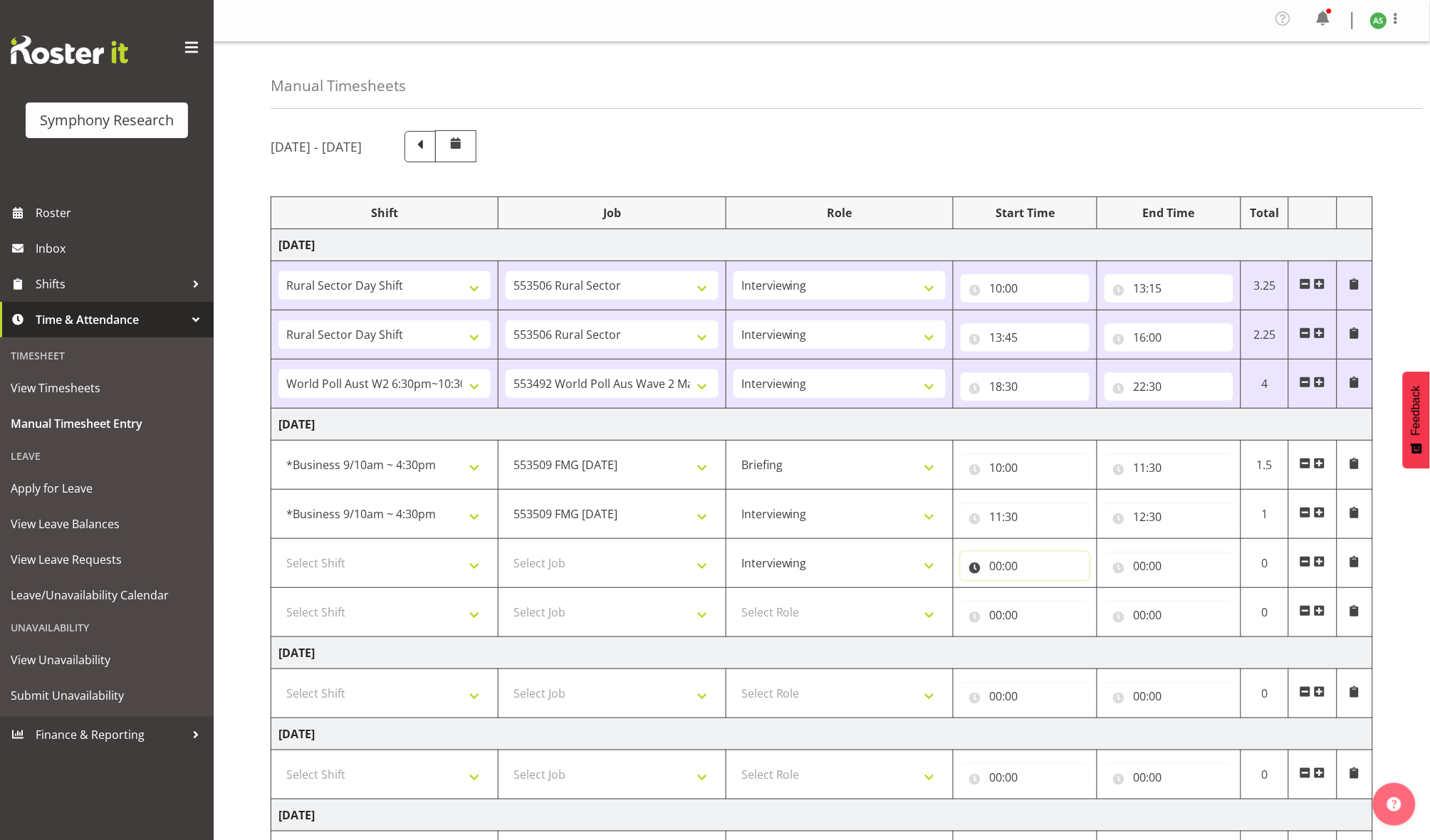
click at [994, 571] on input "00:00" at bounding box center [1025, 566] width 129 height 29
click at [1062, 601] on select "00 01 02 03 04 05 06 07 08 09 10 11 12 13 14 15 16 17 18 19 20 21 22 23" at bounding box center [1058, 603] width 32 height 29
select select "13"
click at [1042, 591] on select "00 01 02 03 04 05 06 07 08 09 10 11 12 13 14 15 16 17 18 19 20 21 22 23" at bounding box center [1058, 603] width 32 height 29
type input "13:00"
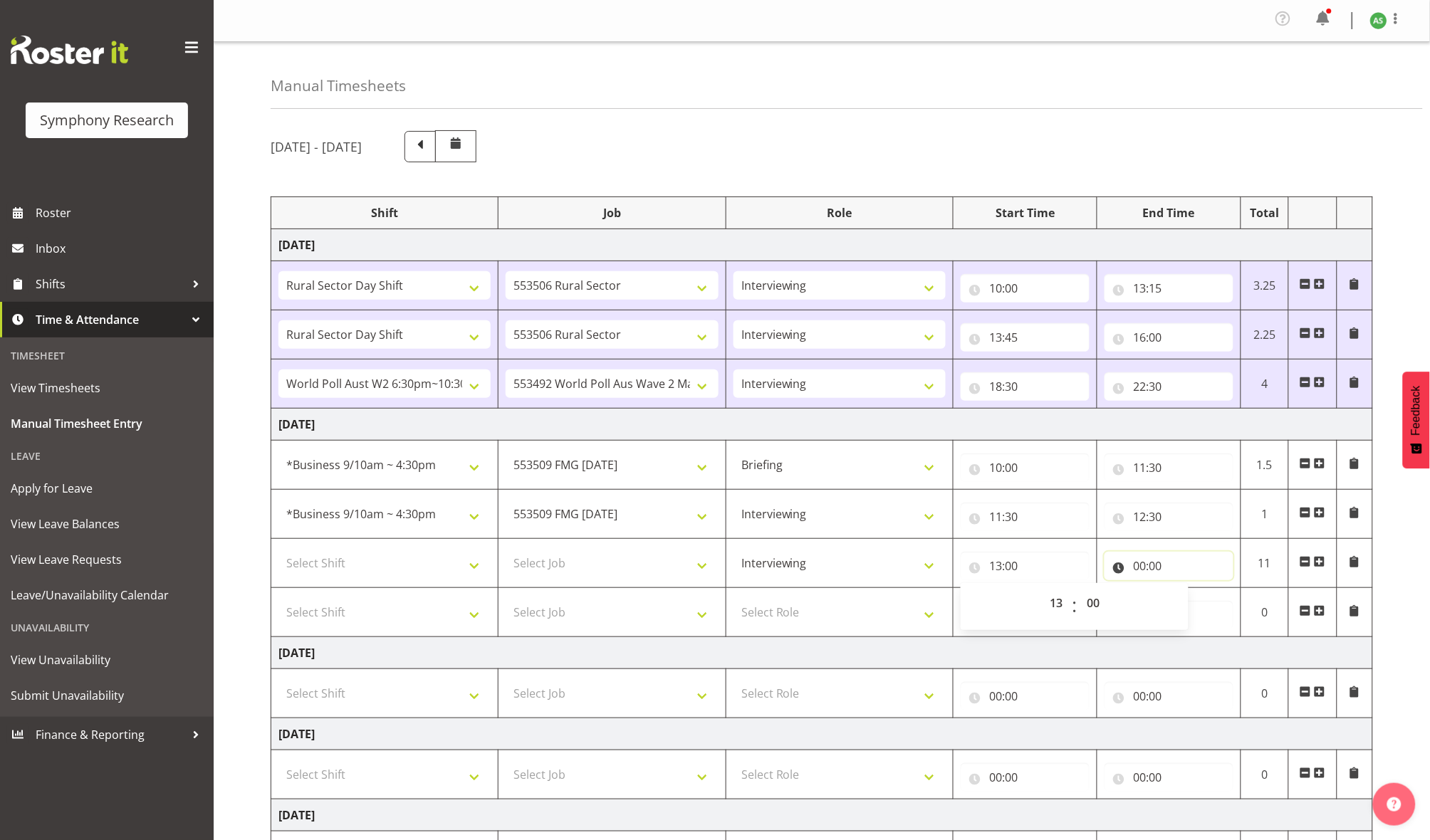
click at [1142, 567] on input "00:00" at bounding box center [1168, 566] width 129 height 29
click at [1199, 601] on select "00 01 02 03 04 05 06 07 08 09 10 11 12 13 14 15 16 17 18 19 20 21 22 23" at bounding box center [1201, 603] width 32 height 29
select select "16"
click at [1185, 591] on select "00 01 02 03 04 05 06 07 08 09 10 11 12 13 14 15 16 17 18 19 20 21 22 23" at bounding box center [1201, 603] width 32 height 29
type input "16:00"
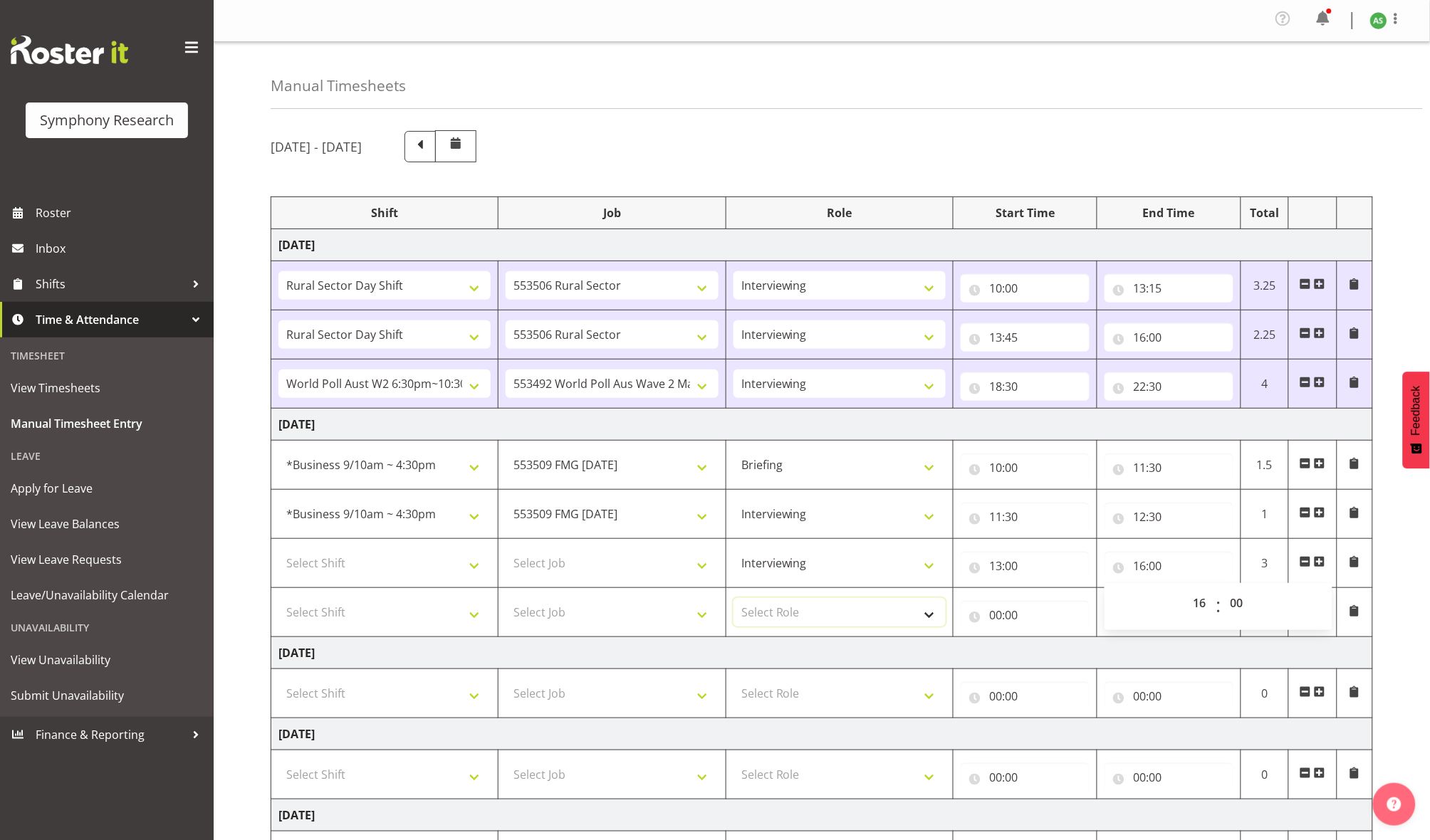
click at [778, 614] on select "Select Role Briefing Interviewing" at bounding box center [839, 612] width 212 height 29
select select "47"
click at [733, 600] on select "Select Role Briefing Interviewing" at bounding box center [839, 612] width 212 height 29
click at [672, 569] on select "Select Job 550060 IF Admin 553492 World Poll Aus Wave 2 Main 2025 553493 World …" at bounding box center [611, 563] width 212 height 29
select select "10585"
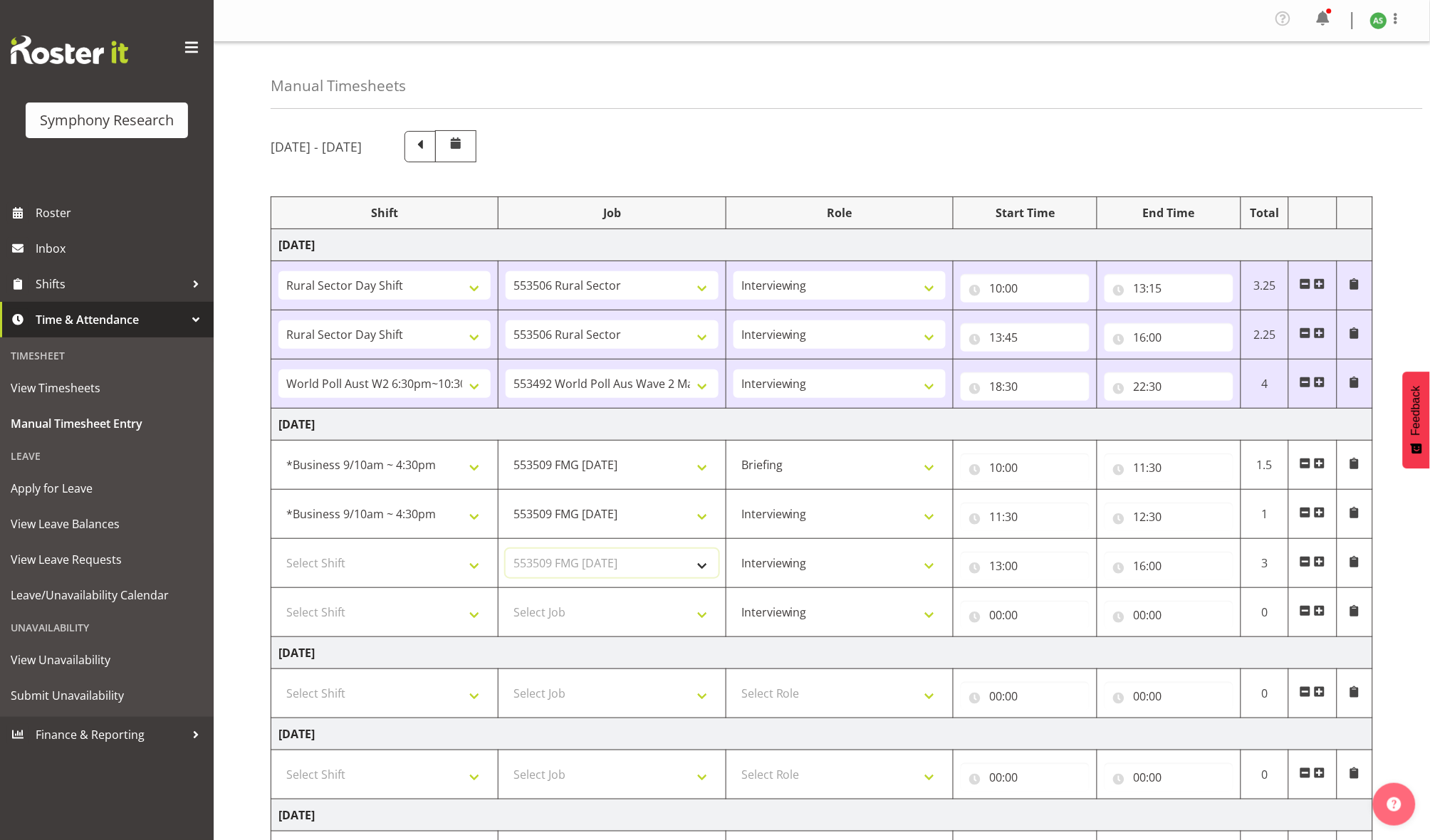
click at [505, 551] on select "Select Job 550060 IF Admin 553492 World Poll Aus Wave 2 Main 2025 553493 World …" at bounding box center [611, 563] width 212 height 29
click at [458, 562] on select "Select Shift !!Weekend Residential (Roster IT Shift Label) *Business 9/10am ~ 4…" at bounding box center [384, 563] width 212 height 29
select select "26078"
click at [278, 551] on select "Select Shift !!Weekend Residential (Roster IT Shift Label) *Business 9/10am ~ 4…" at bounding box center [384, 563] width 212 height 29
click at [472, 568] on select "!!Weekend Residential (Roster IT Shift Label) *Business 9/10am ~ 4:30pm *Busine…" at bounding box center [384, 563] width 212 height 29
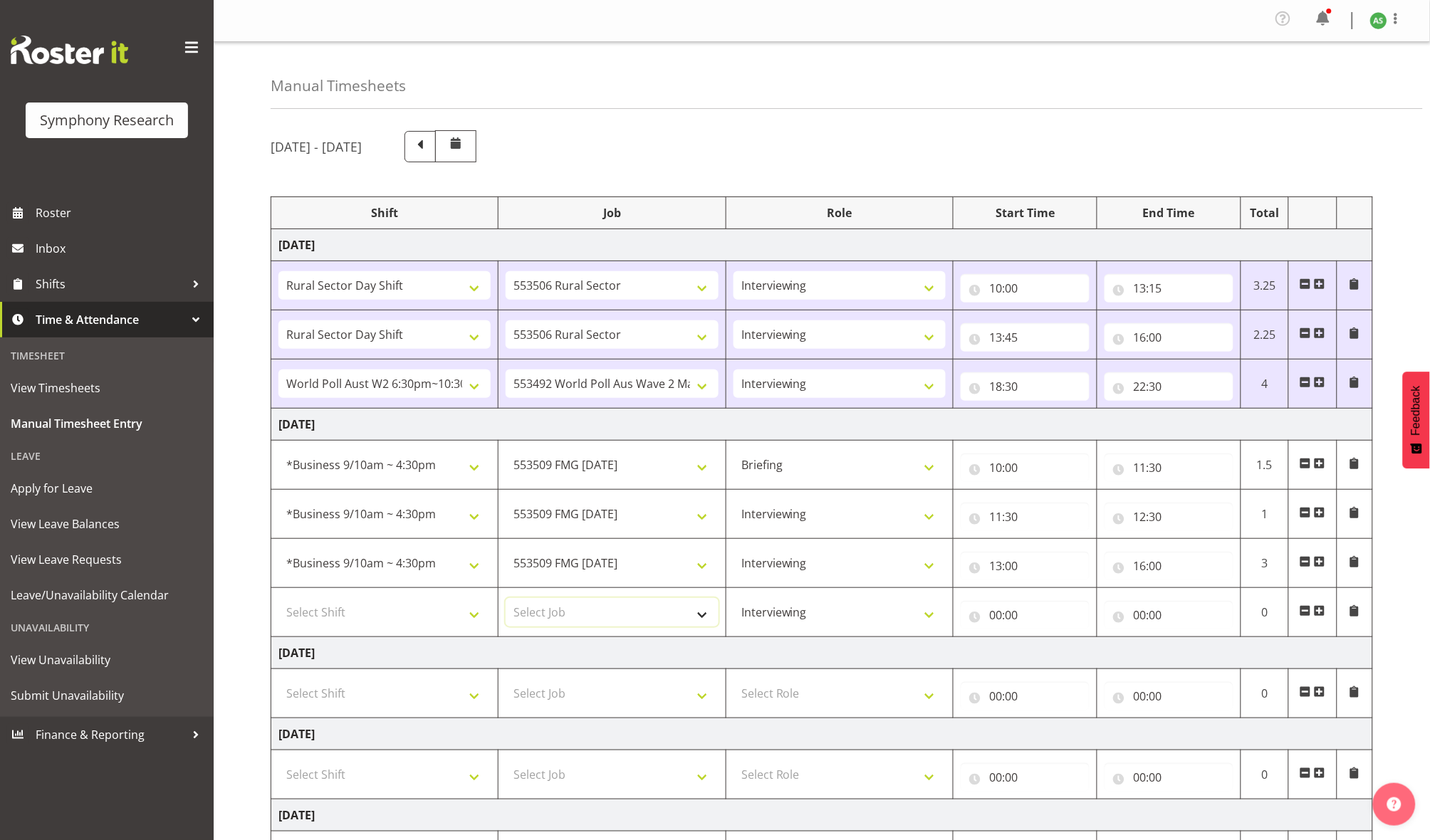
click at [609, 621] on select "Select Job 550060 IF Admin 553492 World Poll Aus Wave 2 Main 2025 553493 World …" at bounding box center [611, 612] width 212 height 29
select select "10527"
click at [505, 600] on select "Select Job 550060 IF Admin 553492 World Poll Aus Wave 2 Main 2025 553493 World …" at bounding box center [611, 612] width 212 height 29
click at [994, 616] on input "00:00" at bounding box center [1025, 615] width 129 height 29
click at [1053, 649] on select "00 01 02 03 04 05 06 07 08 09 10 11 12 13 14 15 16 17 18 19 20 21 22 23" at bounding box center [1058, 652] width 32 height 29
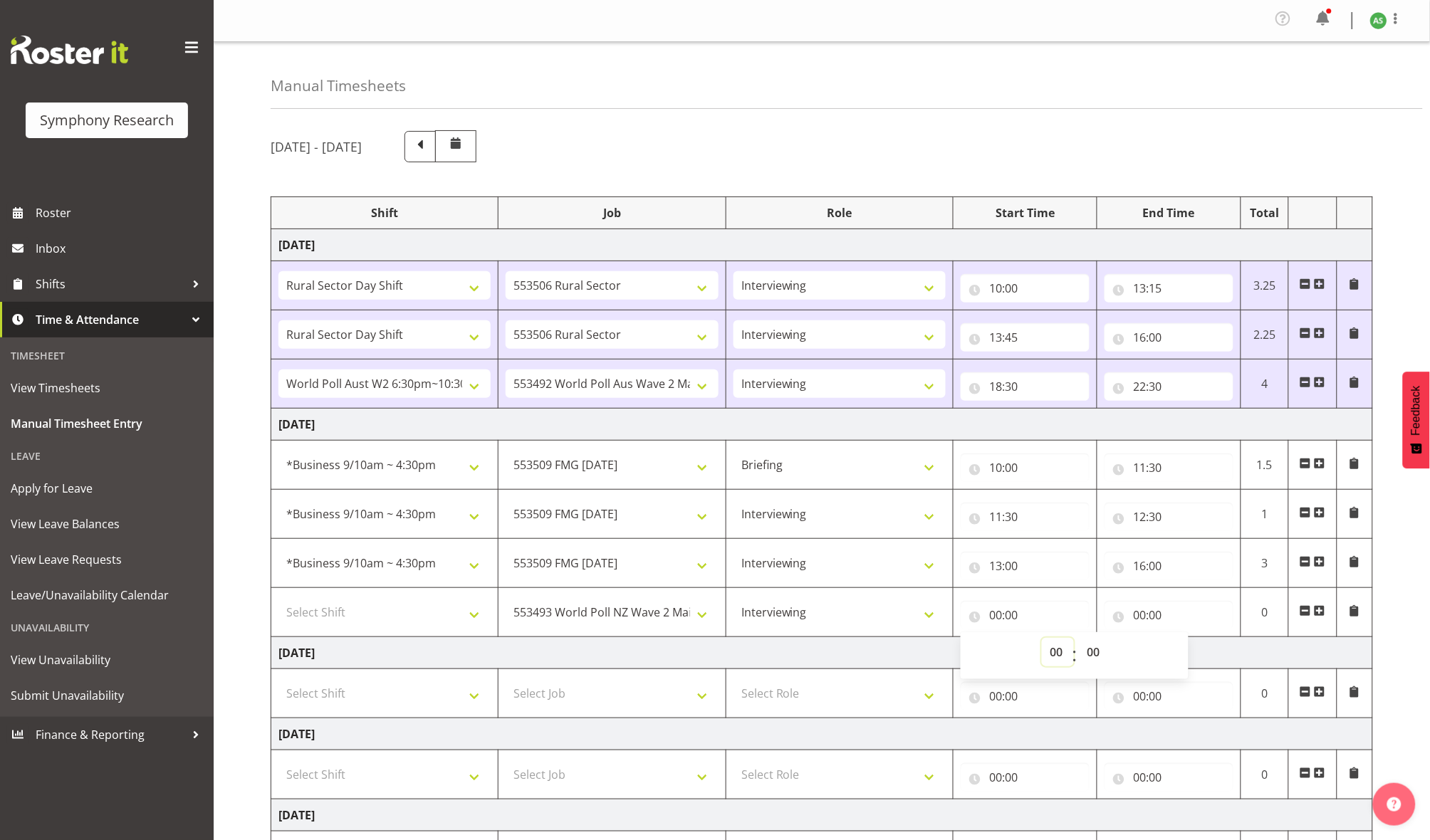
select select "18"
click at [1042, 640] on select "00 01 02 03 04 05 06 07 08 09 10 11 12 13 14 15 16 17 18 19 20 21 22 23" at bounding box center [1058, 652] width 32 height 29
type input "18:00"
click at [1016, 618] on input "18:00" at bounding box center [1025, 615] width 129 height 29
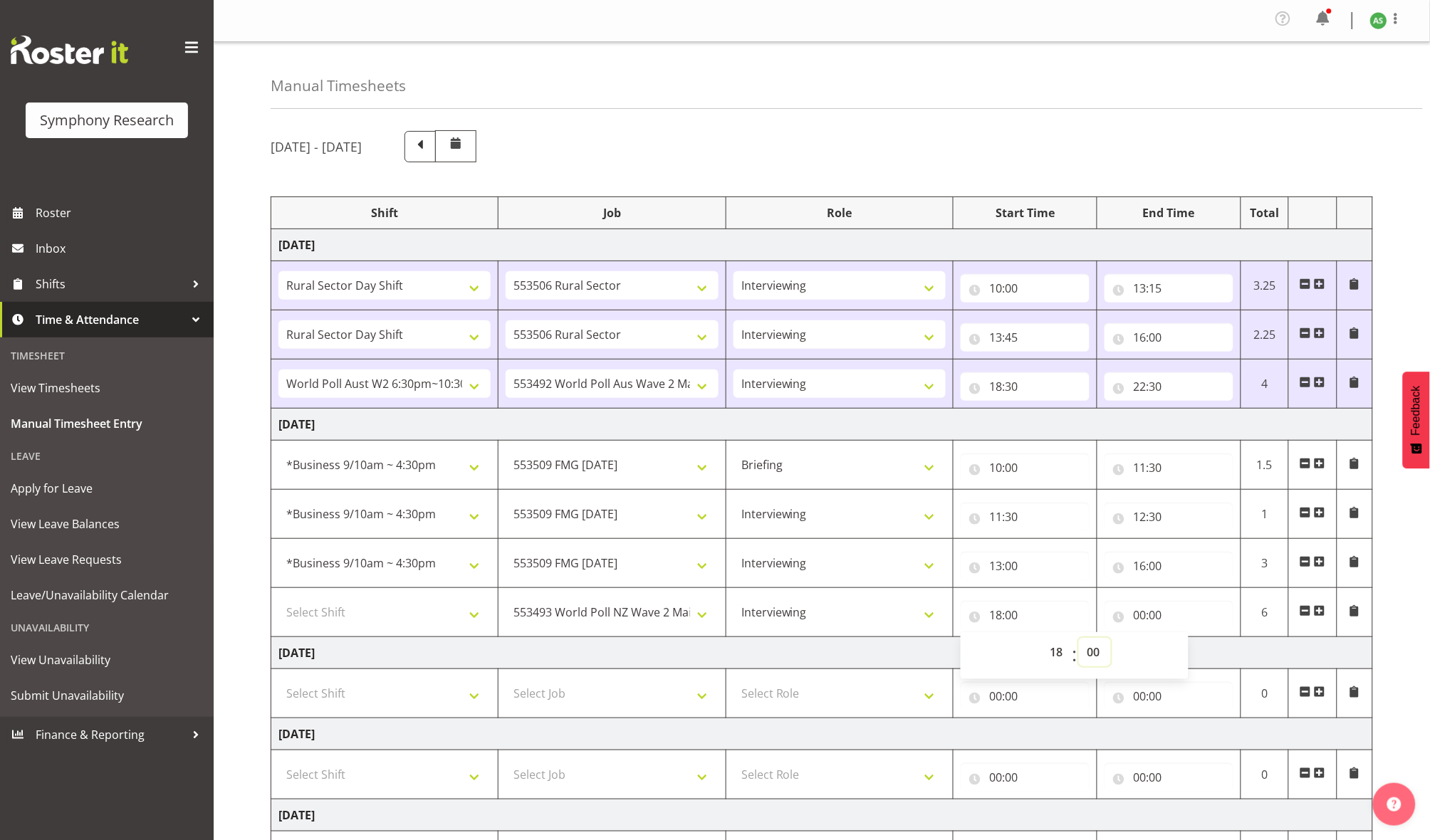
click at [1100, 648] on select "00 01 02 03 04 05 06 07 08 09 10 11 12 13 14 15 16 17 18 19 20 21 22 23 24 25 2…" at bounding box center [1095, 652] width 32 height 29
select select "30"
click at [1079, 640] on select "00 01 02 03 04 05 06 07 08 09 10 11 12 13 14 15 16 17 18 19 20 21 22 23 24 25 2…" at bounding box center [1095, 652] width 32 height 29
type input "18:30"
click at [1141, 615] on input "00:00" at bounding box center [1168, 615] width 129 height 29
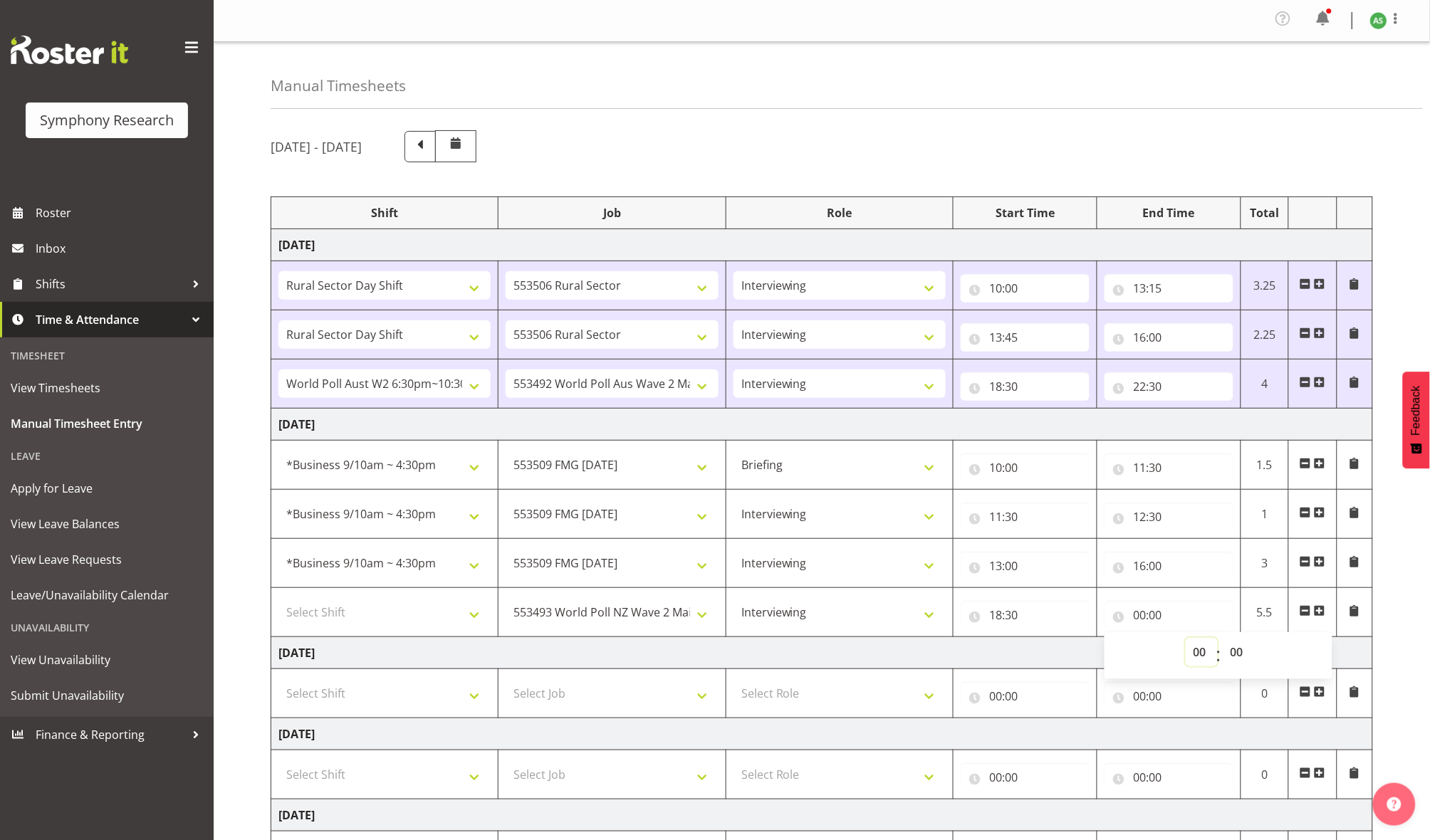
click at [1198, 647] on select "00 01 02 03 04 05 06 07 08 09 10 11 12 13 14 15 16 17 18 19 20 21 22 23" at bounding box center [1201, 652] width 32 height 29
select select "22"
click at [1185, 640] on select "00 01 02 03 04 05 06 07 08 09 10 11 12 13 14 15 16 17 18 19 20 21 22 23" at bounding box center [1201, 652] width 32 height 29
type input "22:00"
click at [1164, 615] on input "22:00" at bounding box center [1168, 615] width 129 height 29
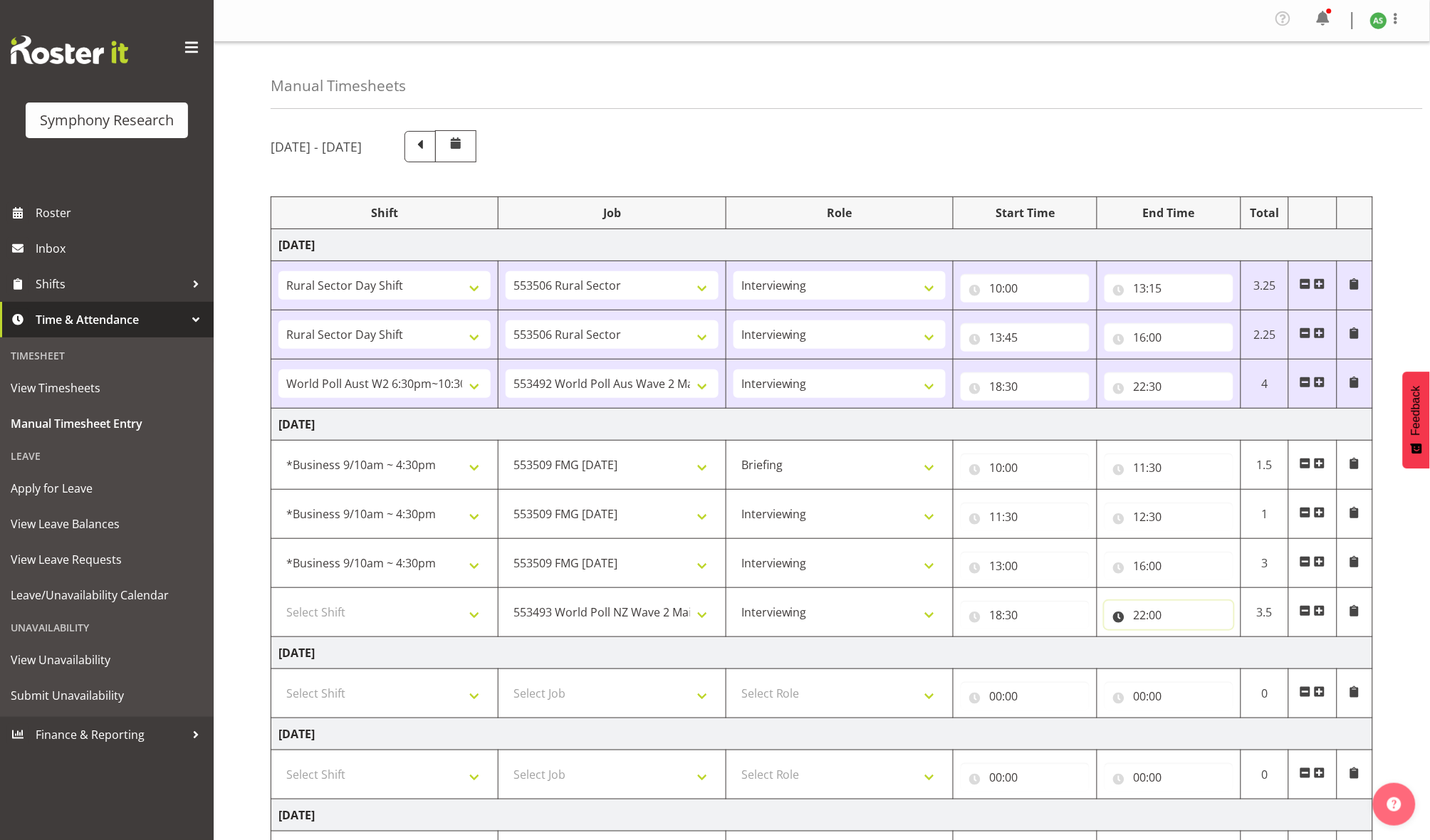
click at [1159, 617] on input "22:00" at bounding box center [1168, 615] width 129 height 29
click at [1238, 647] on select "00 01 02 03 04 05 06 07 08 09 10 11 12 13 14 15 16 17 18 19 20 21 22 23 24 25 2…" at bounding box center [1238, 652] width 32 height 29
select select "30"
click at [1222, 640] on select "00 01 02 03 04 05 06 07 08 09 10 11 12 13 14 15 16 17 18 19 20 21 22 23 24 25 2…" at bounding box center [1238, 652] width 32 height 29
type input "22:30"
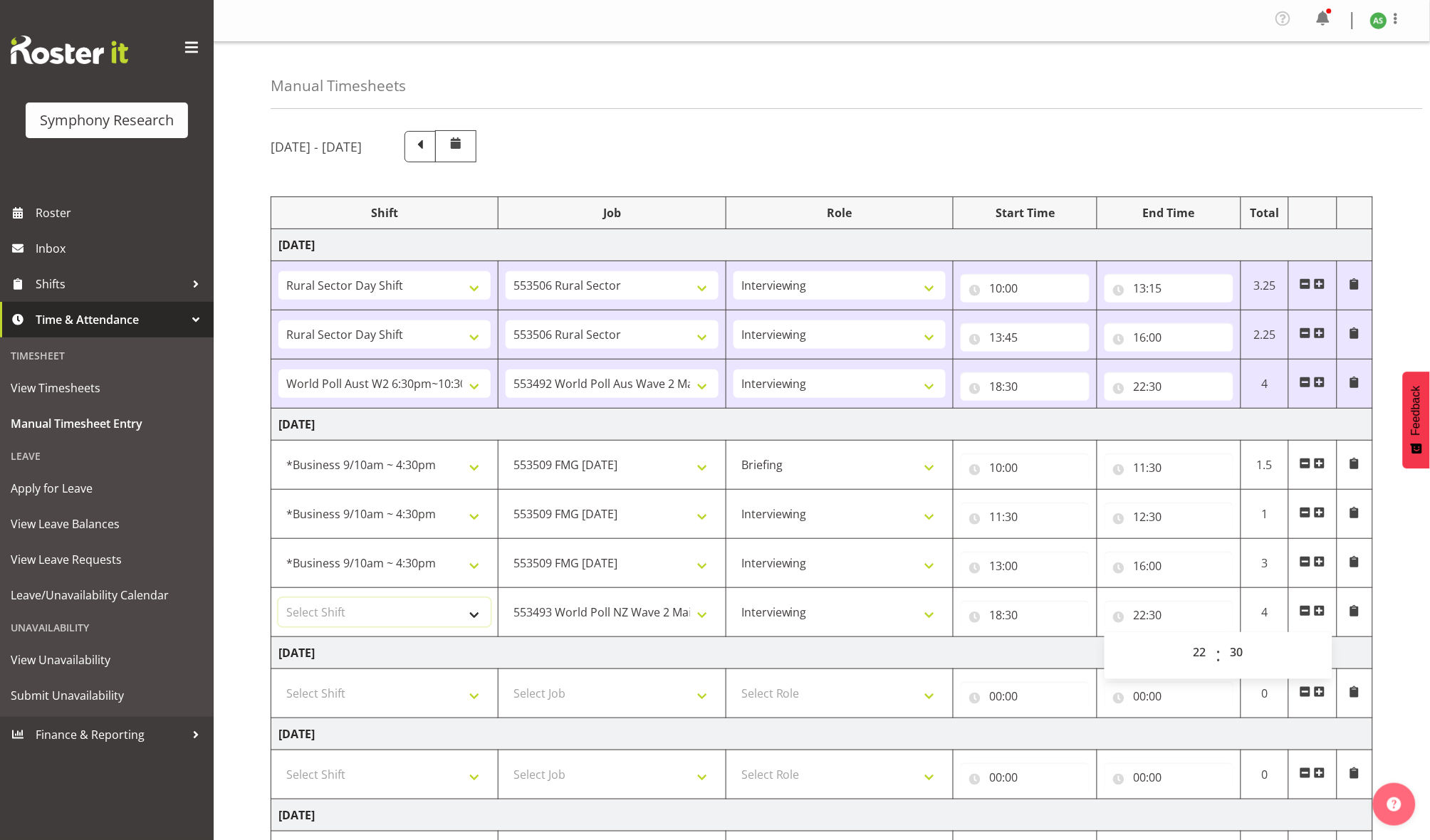
click at [387, 615] on select "Select Shift !!Weekend Residential (Roster IT Shift Label) *Business 9/10am ~ 4…" at bounding box center [384, 612] width 212 height 29
select select "56692"
click at [278, 600] on select "Select Shift !!Weekend Residential (Roster IT Shift Label) *Business 9/10am ~ 4…" at bounding box center [384, 612] width 212 height 29
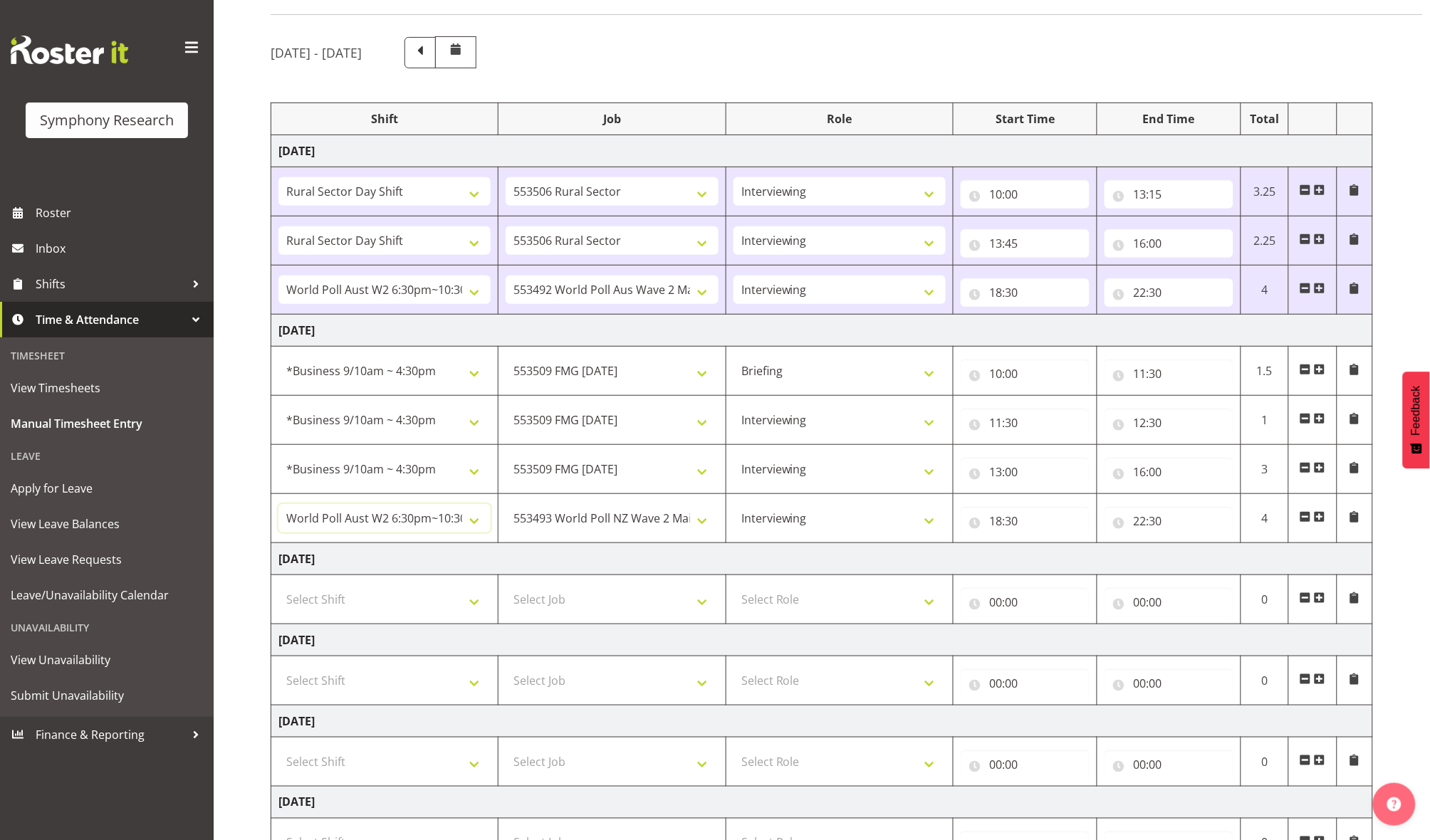
scroll to position [303, 0]
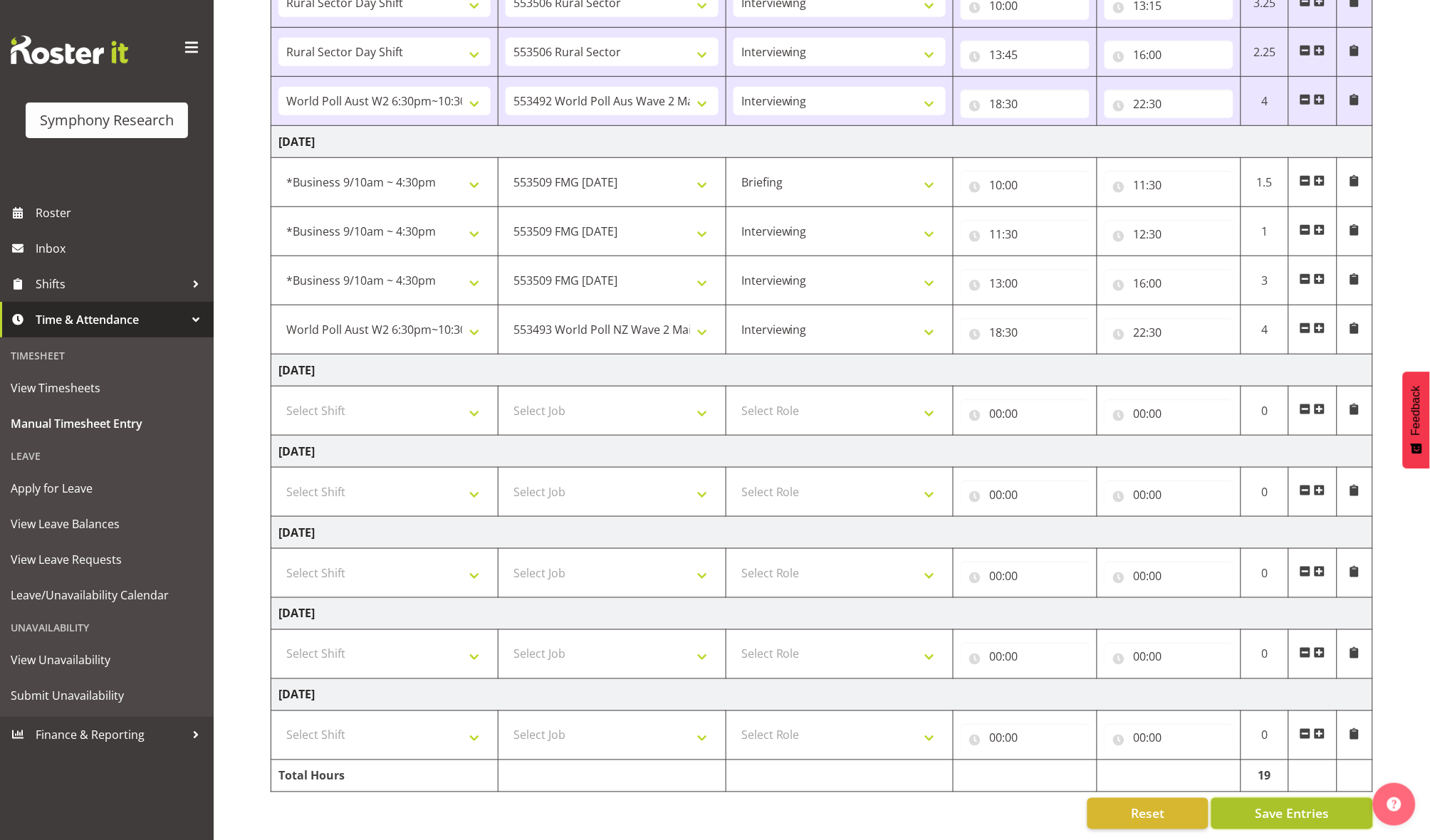
click at [1279, 804] on span "Save Entries" at bounding box center [1291, 813] width 74 height 19
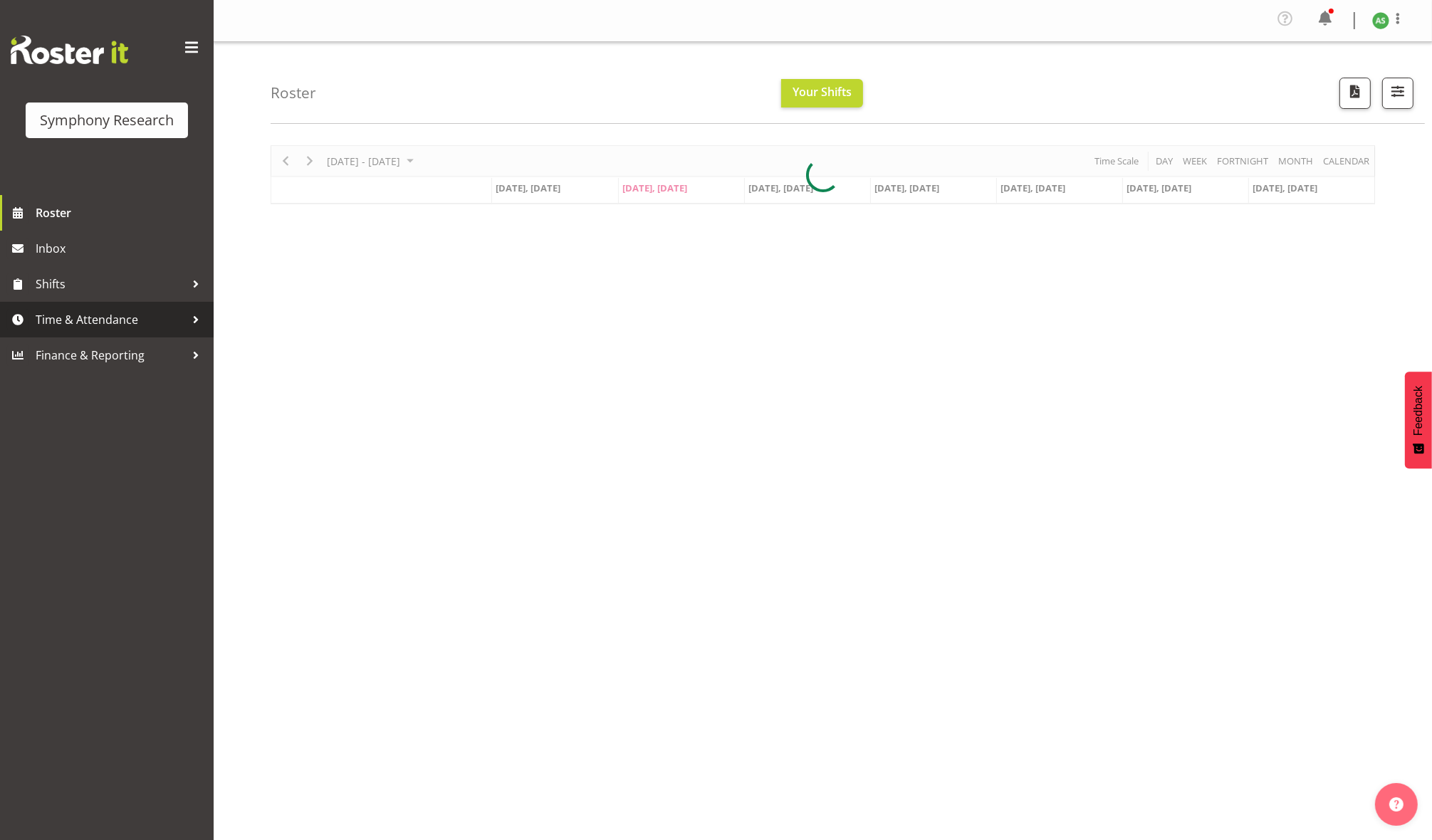
click at [94, 315] on span "Time & Attendance" at bounding box center [110, 320] width 150 height 21
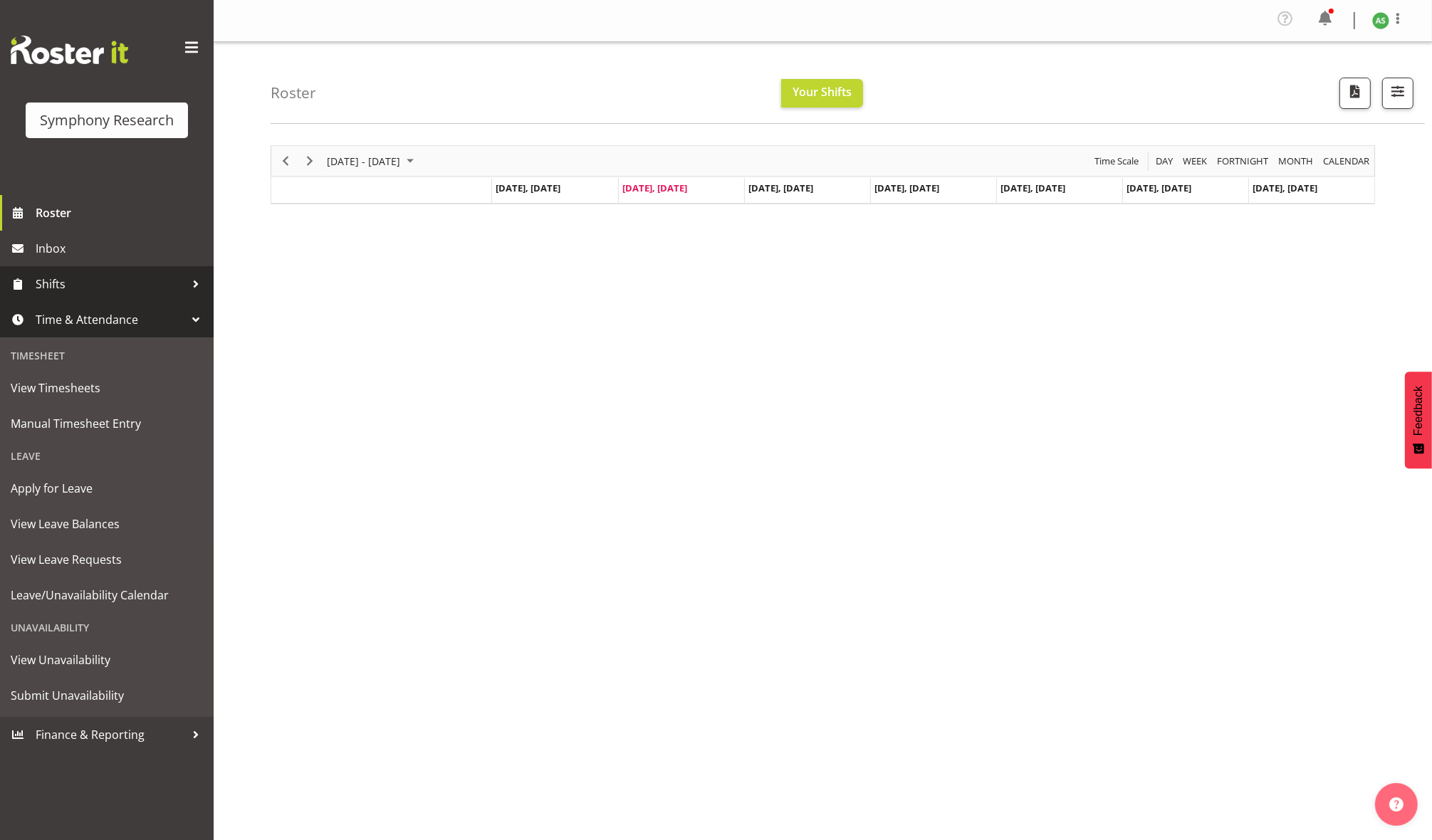
click at [79, 290] on span "Shifts" at bounding box center [110, 284] width 150 height 21
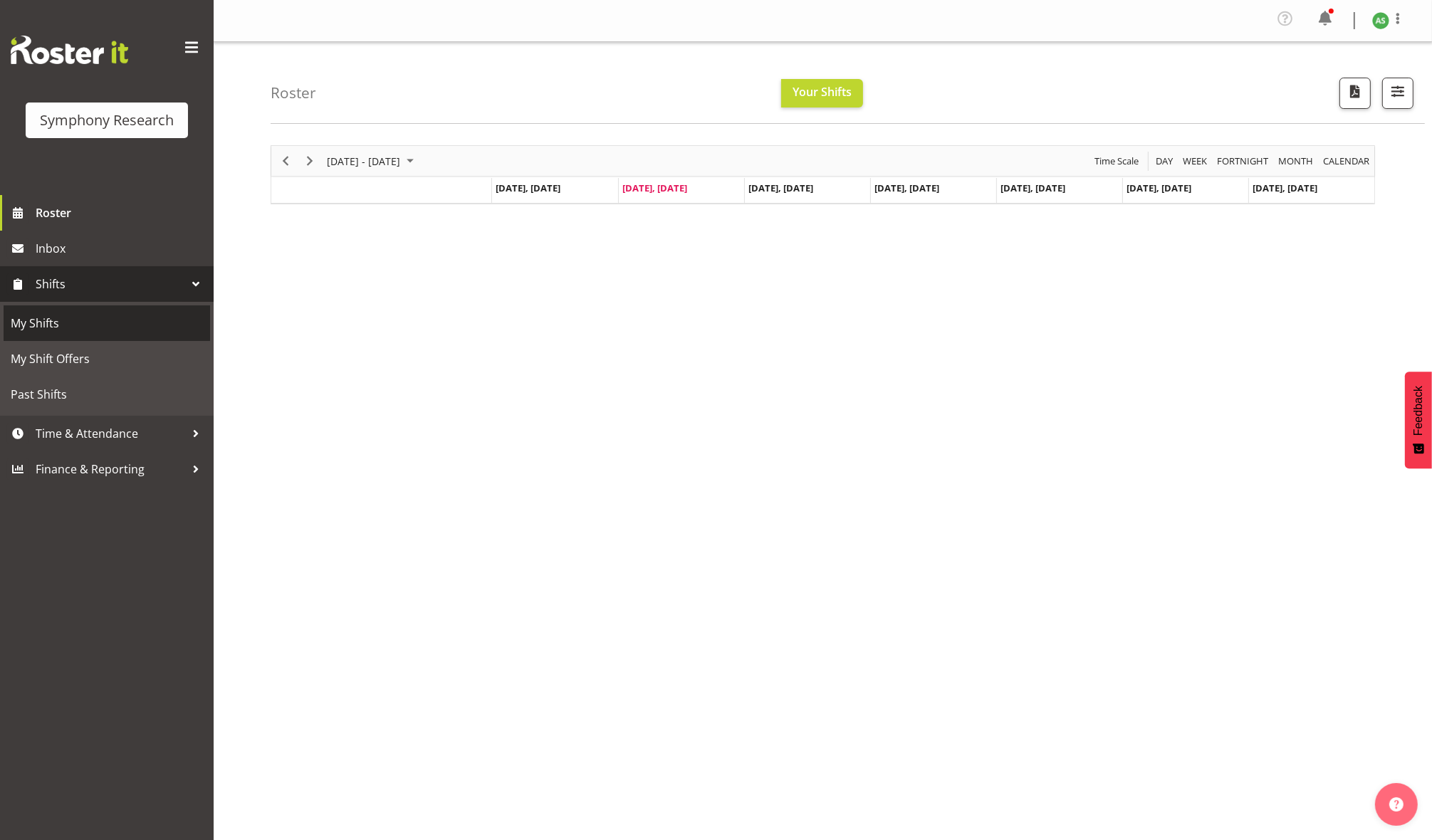
click at [62, 324] on span "My Shifts" at bounding box center [107, 323] width 192 height 21
